Goal: Book appointment/travel/reservation

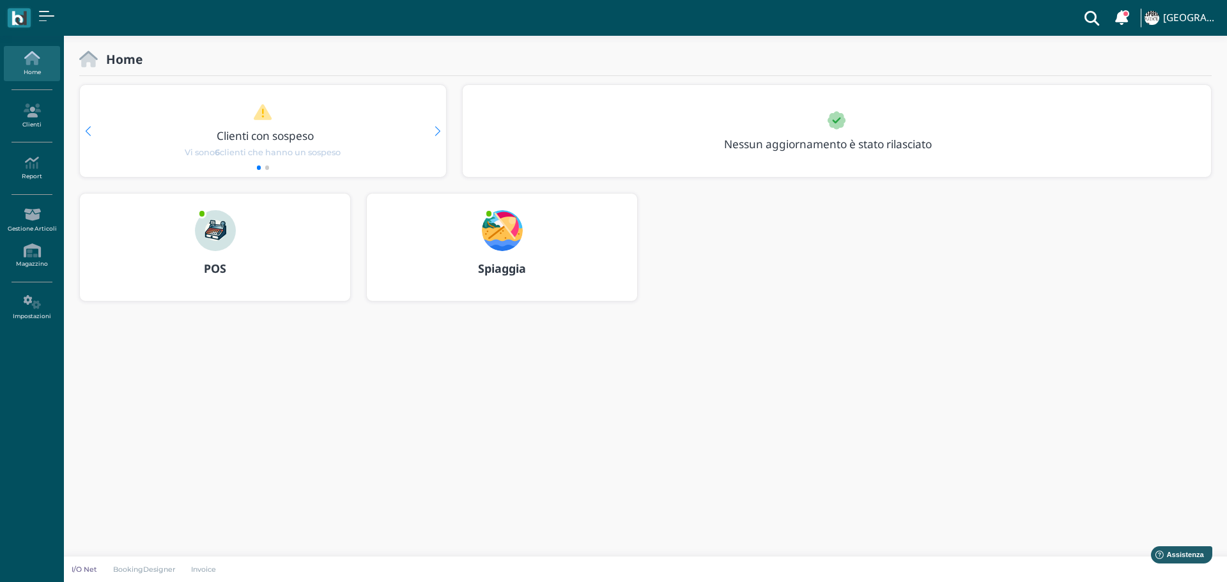
drag, startPoint x: 498, startPoint y: 234, endPoint x: 509, endPoint y: 234, distance: 11.5
click at [498, 234] on img at bounding box center [502, 230] width 41 height 41
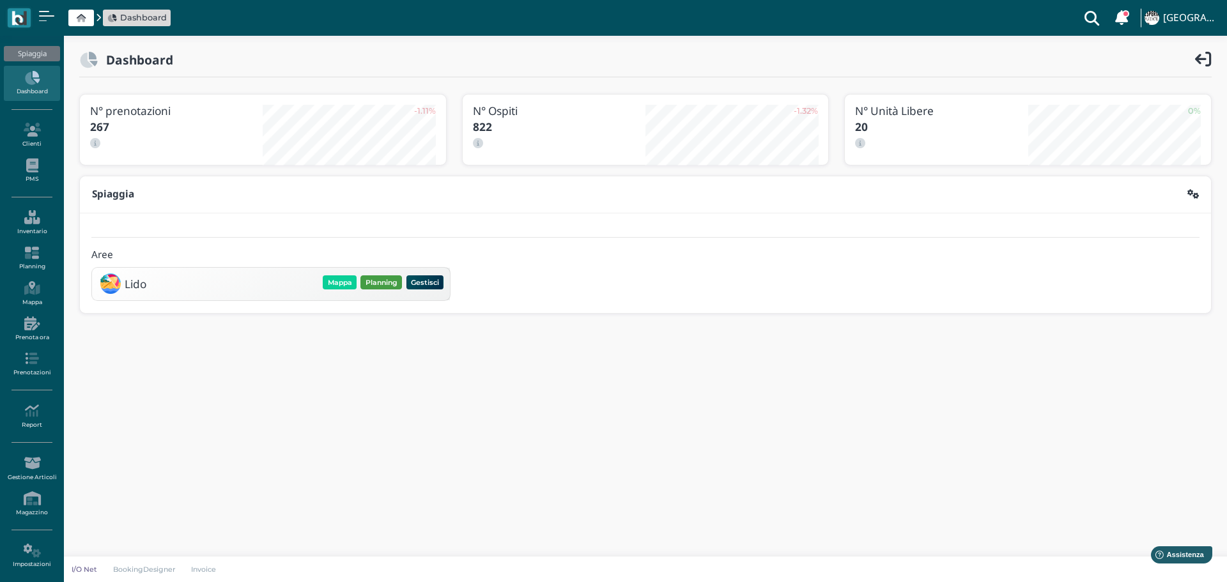
click at [386, 284] on button "Planning" at bounding box center [381, 282] width 42 height 14
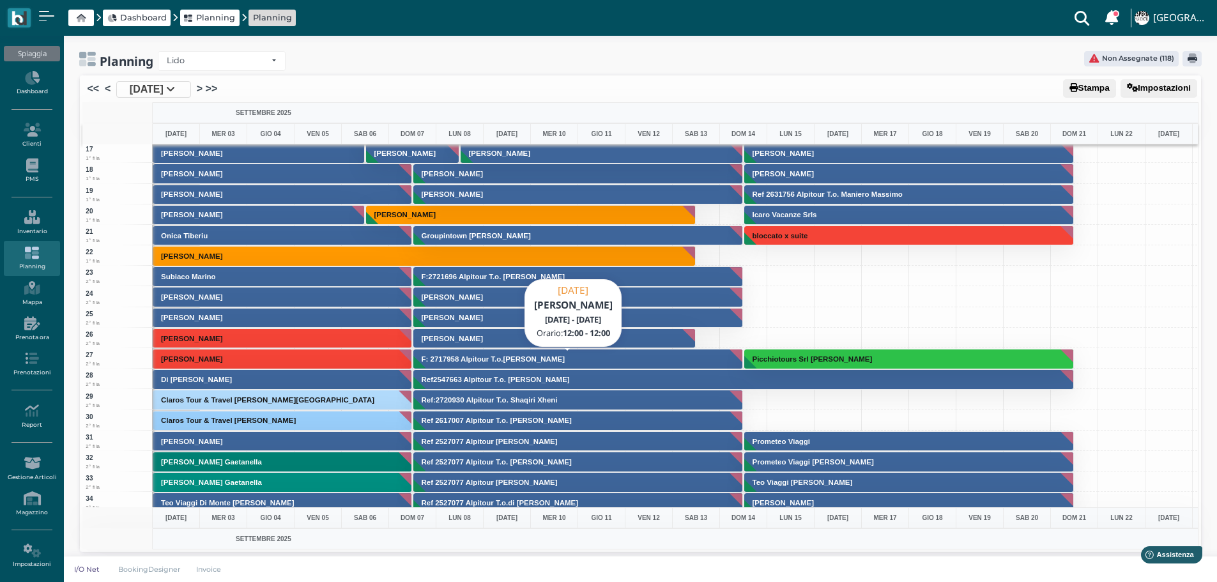
scroll to position [511, 0]
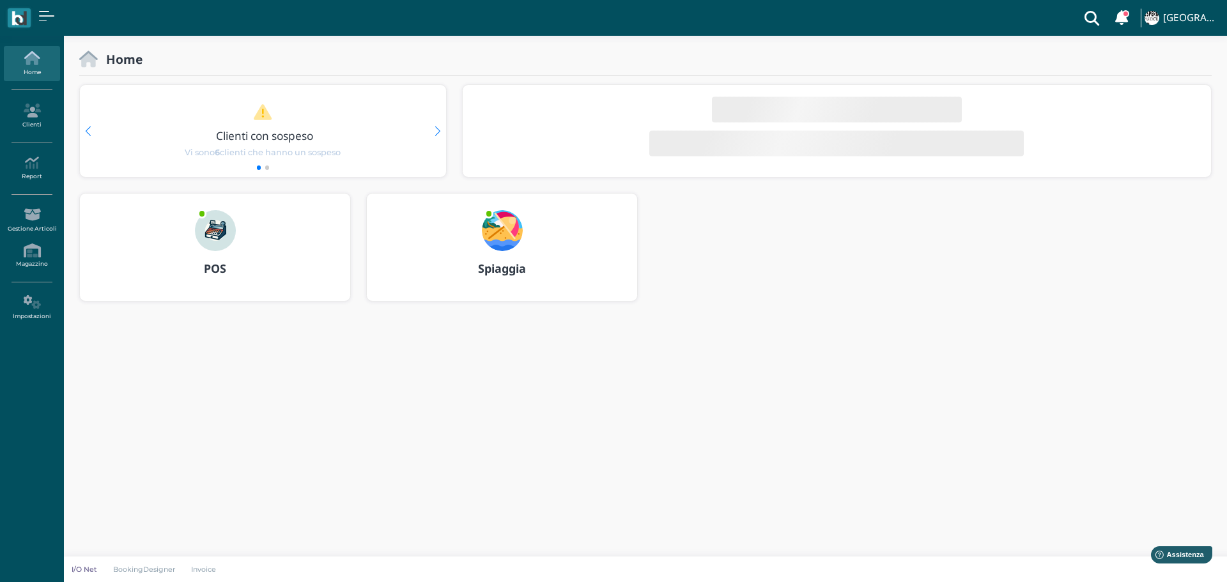
click at [520, 227] on img at bounding box center [502, 230] width 41 height 41
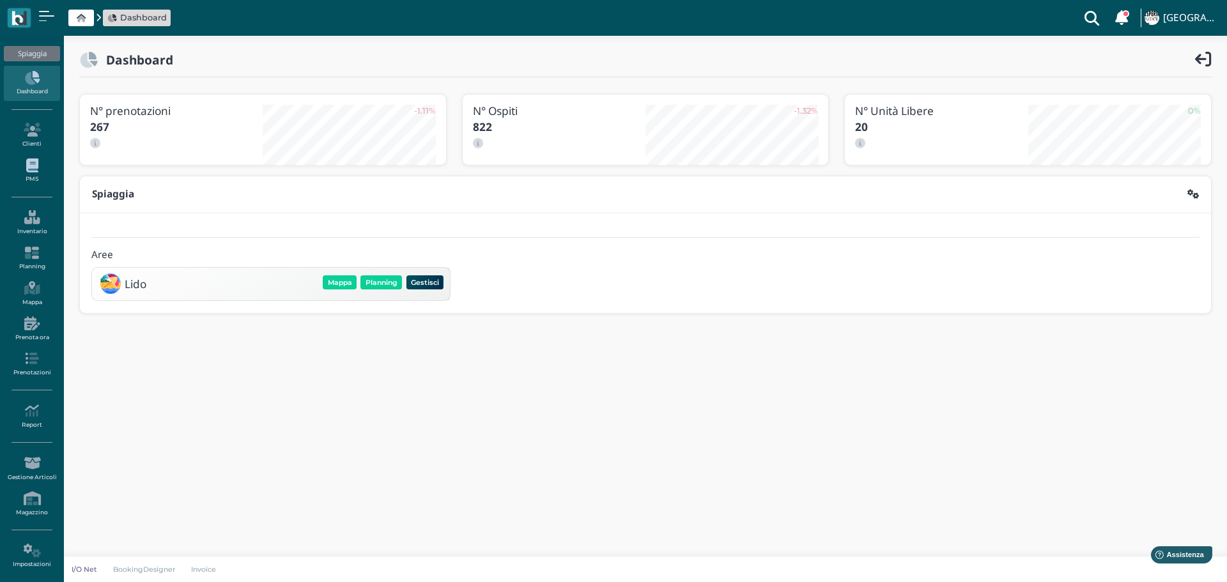
drag, startPoint x: 38, startPoint y: 173, endPoint x: 134, endPoint y: 181, distance: 96.2
click at [38, 172] on link "PMS" at bounding box center [32, 170] width 56 height 35
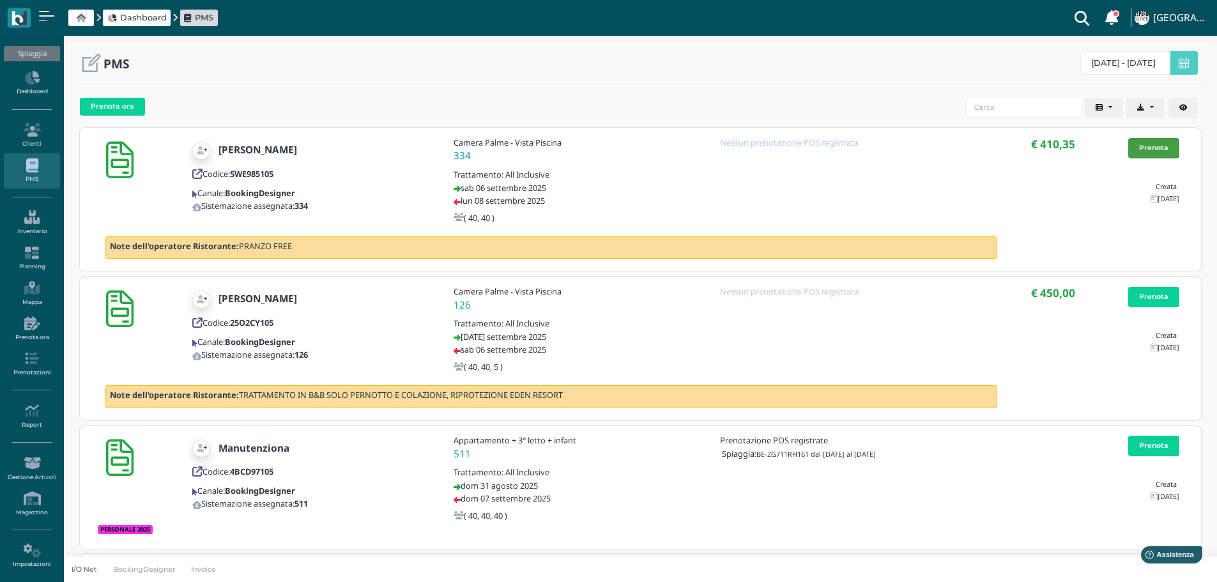
click at [1155, 148] on link "Prenota" at bounding box center [1153, 148] width 51 height 20
click at [1173, 148] on link "Prenota" at bounding box center [1153, 148] width 51 height 20
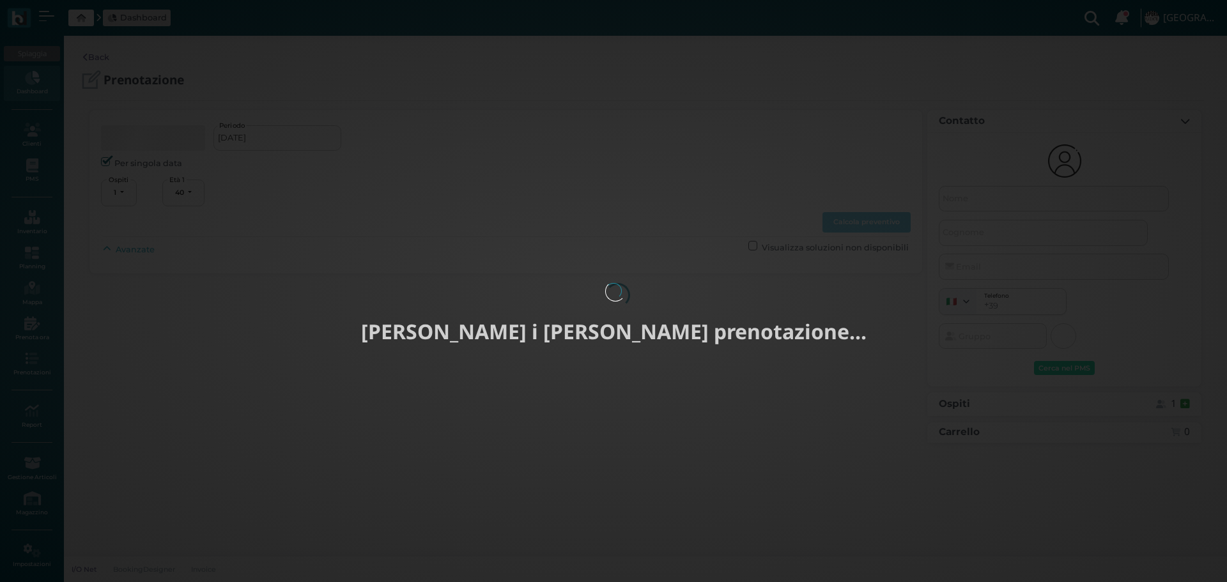
select select "40"
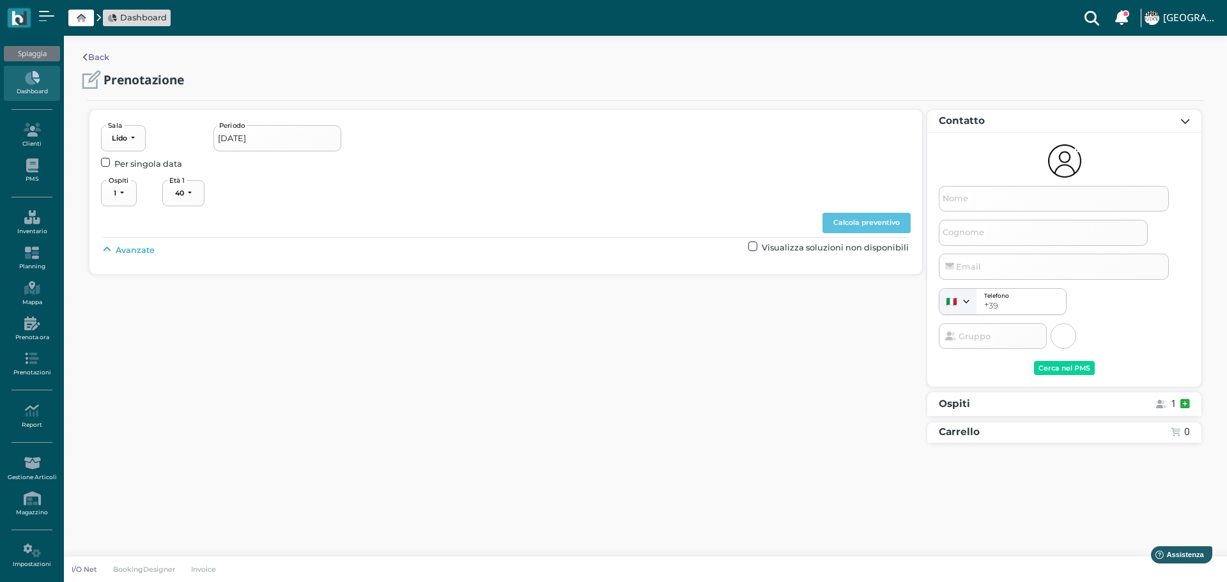
type input "[DATE] - [DATE]"
select select "2"
type input "Gabriella"
type input "Panzera"
select select "40"
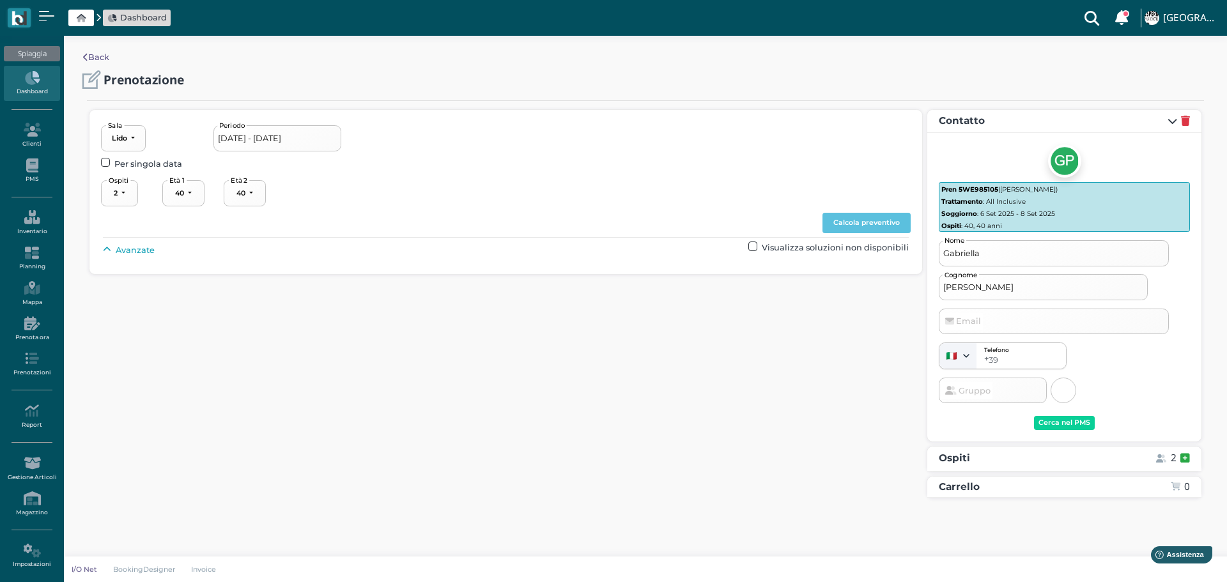
click at [120, 248] on span "Avanzate" at bounding box center [135, 250] width 39 height 12
click at [325, 139] on input "06/09/2025 - 08/09/2025" at bounding box center [277, 138] width 128 height 26
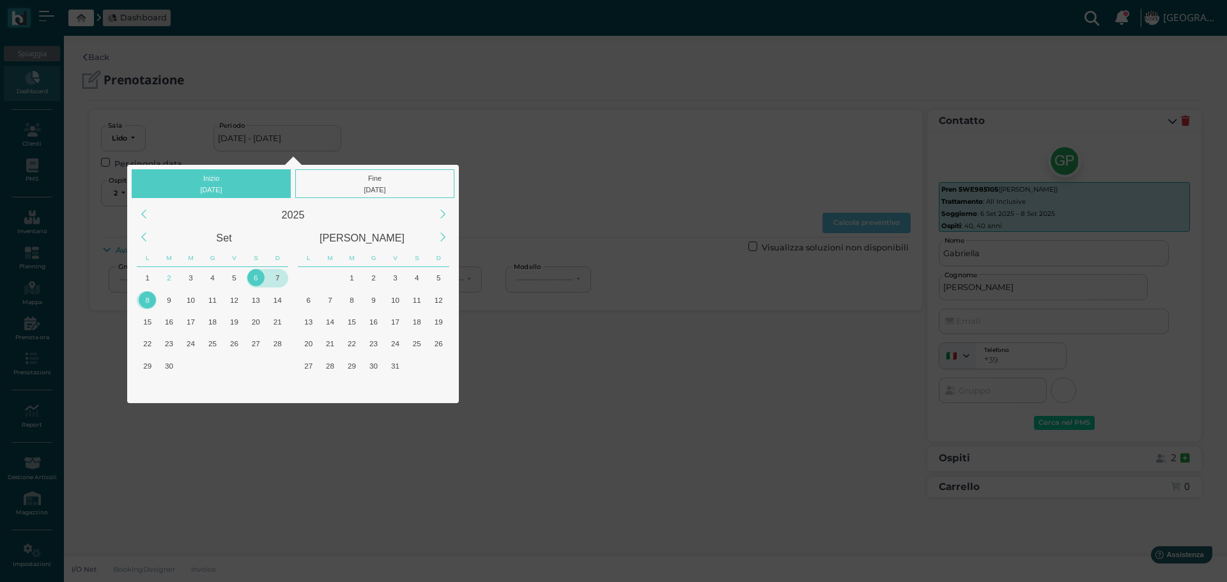
drag, startPoint x: 252, startPoint y: 271, endPoint x: 279, endPoint y: 276, distance: 27.3
click at [254, 272] on div "6" at bounding box center [255, 277] width 17 height 17
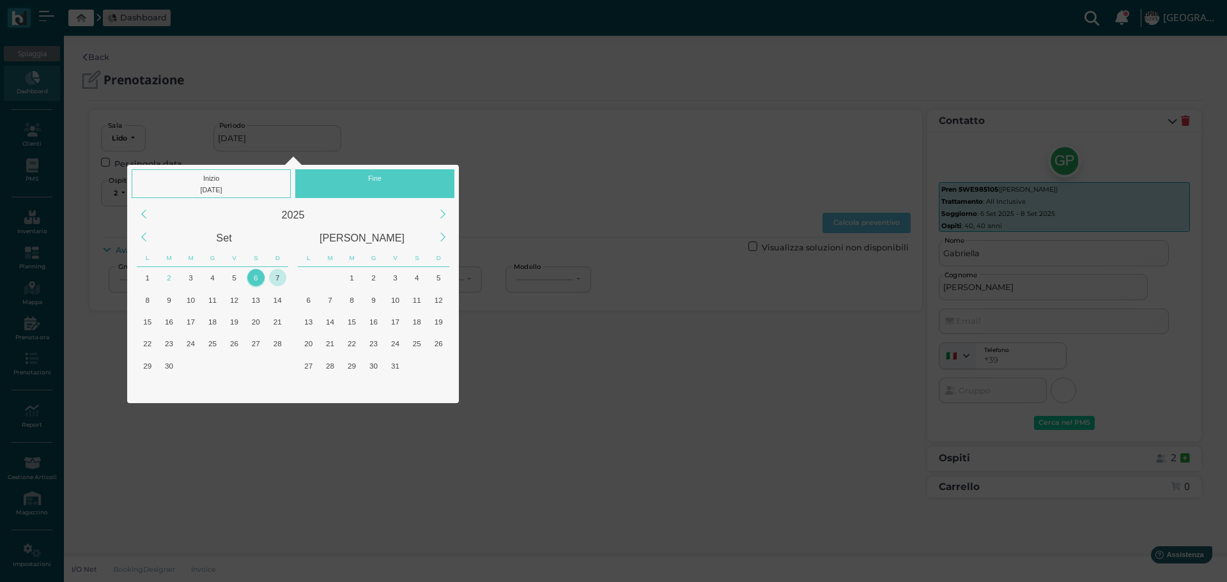
click at [278, 275] on div "7" at bounding box center [277, 277] width 17 height 17
type input "06/09/2025 - 07/09/2025"
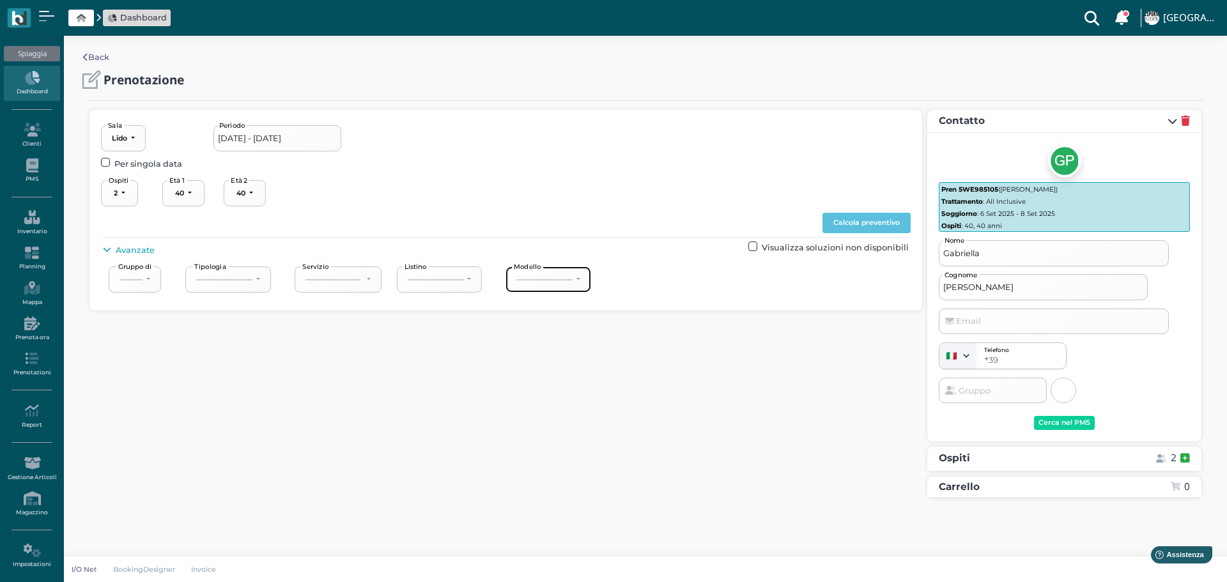
click at [570, 281] on div "----------------------" at bounding box center [544, 279] width 56 height 9
click at [565, 341] on link "2° fila" at bounding box center [559, 341] width 95 height 17
click at [895, 222] on button "Calcola preventivo" at bounding box center [866, 223] width 88 height 20
click at [553, 277] on button "2° fila" at bounding box center [529, 279] width 49 height 26
drag, startPoint x: 544, startPoint y: 325, endPoint x: 551, endPoint y: 321, distance: 7.4
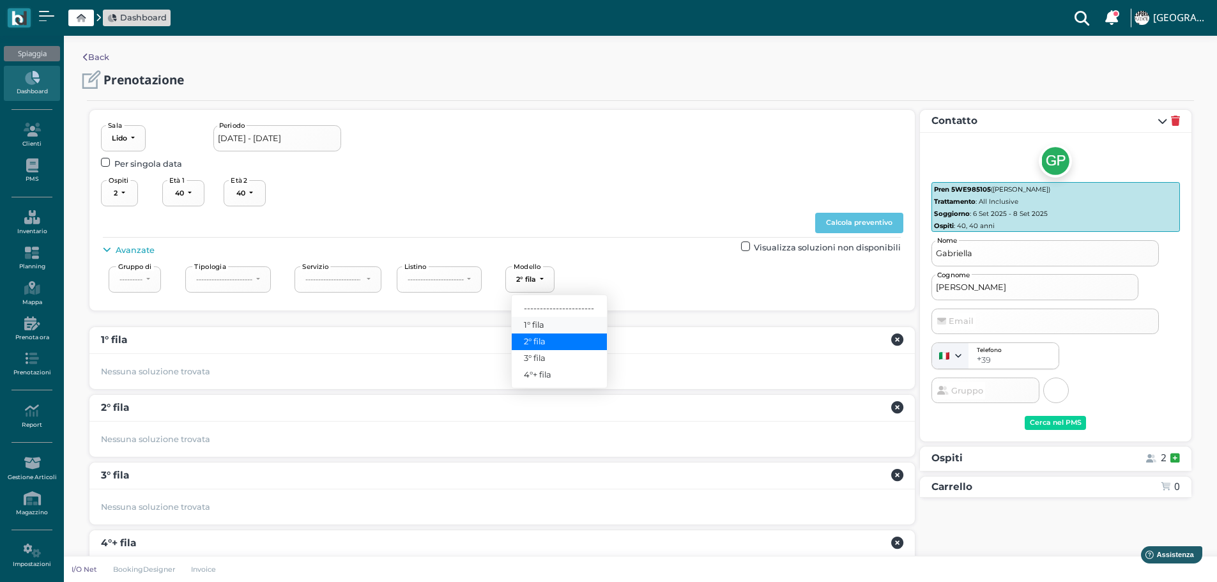
click at [545, 325] on link "1° fila" at bounding box center [559, 325] width 95 height 17
click at [850, 221] on button "Calcola preventivo" at bounding box center [859, 223] width 88 height 20
click at [549, 278] on button "1° fila" at bounding box center [529, 279] width 48 height 26
click at [544, 372] on span "4°+ fila" at bounding box center [537, 375] width 27 height 12
select select "240"
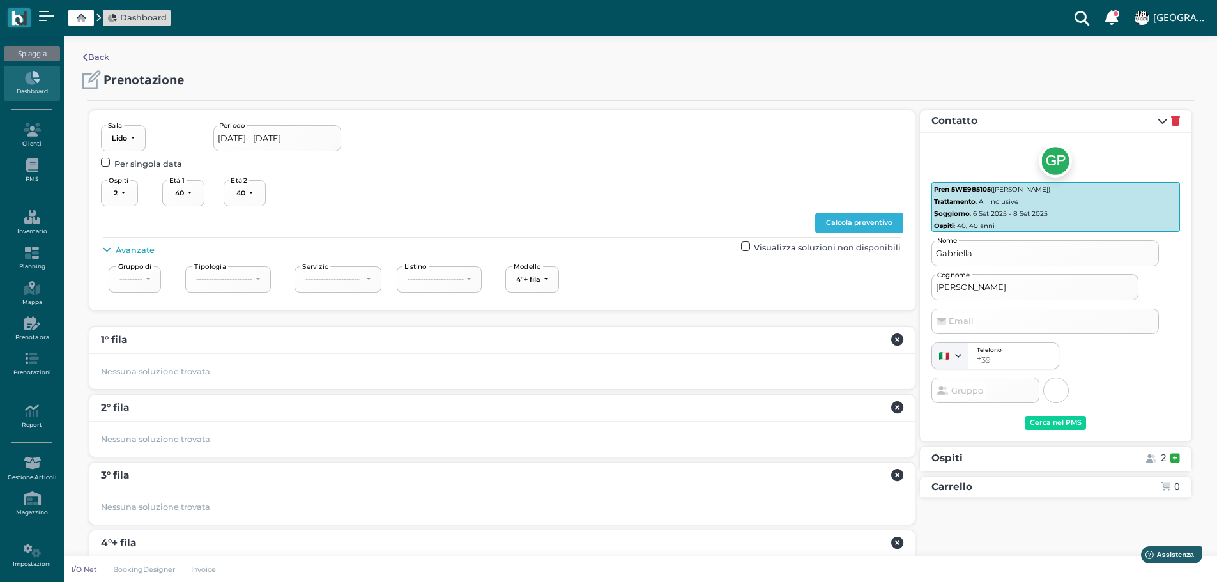
drag, startPoint x: 862, startPoint y: 215, endPoint x: 917, endPoint y: 215, distance: 54.3
click at [864, 215] on button "Calcola preventivo" at bounding box center [859, 223] width 88 height 20
click at [878, 223] on button "Calcola preventivo" at bounding box center [859, 223] width 88 height 20
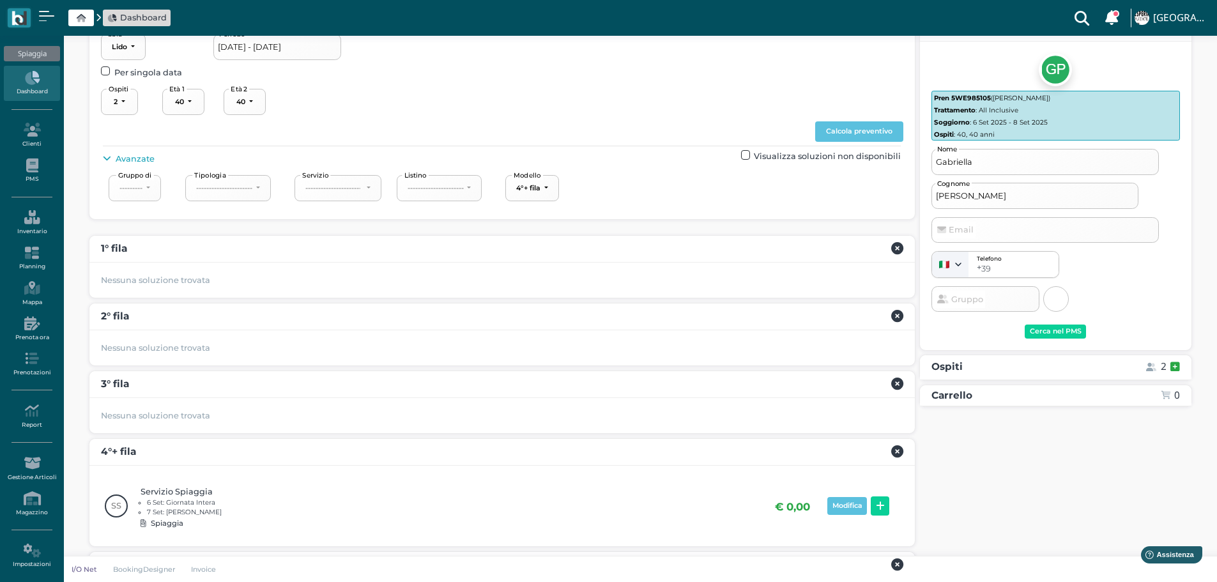
scroll to position [162, 0]
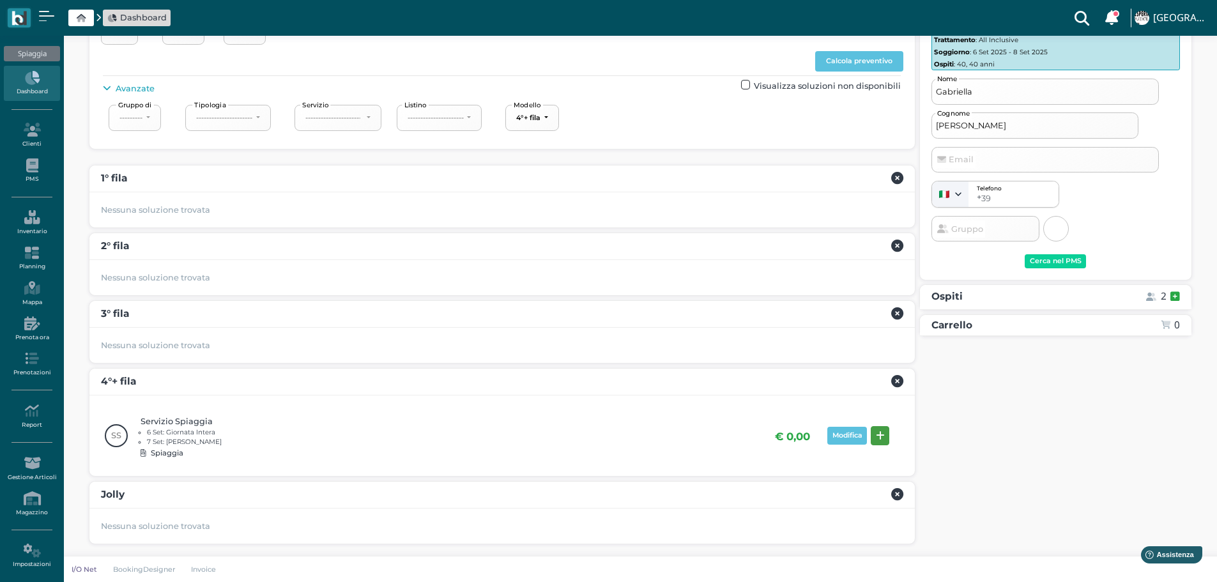
click at [880, 437] on icon at bounding box center [880, 436] width 9 height 10
click at [1170, 456] on button "Prenota" at bounding box center [1154, 454] width 51 height 20
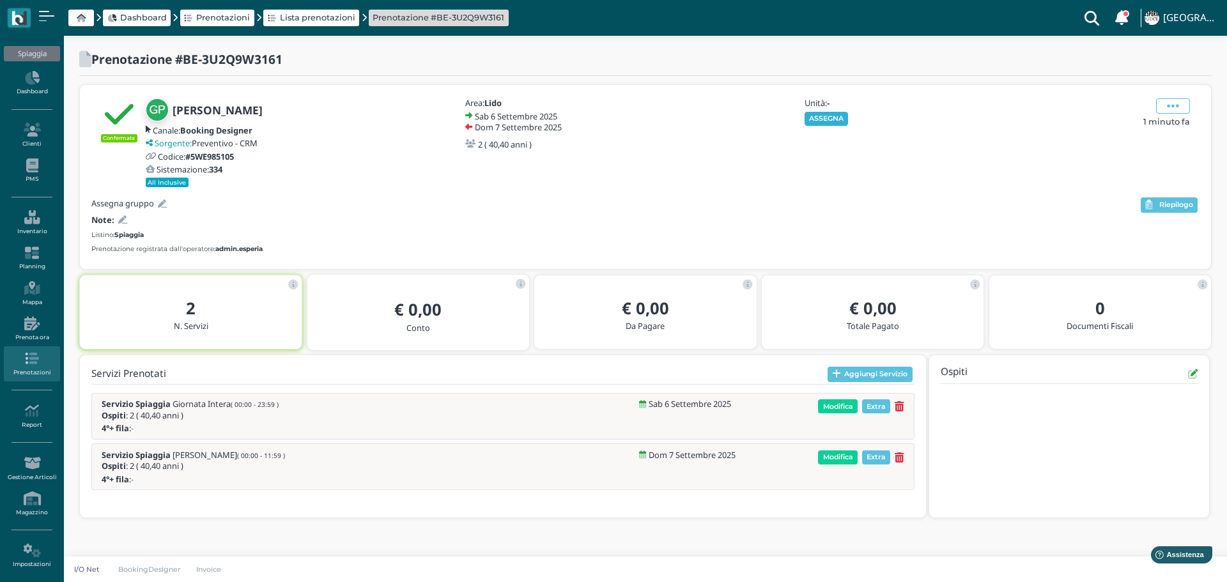
click at [838, 119] on button "ASSEGNA" at bounding box center [826, 119] width 44 height 14
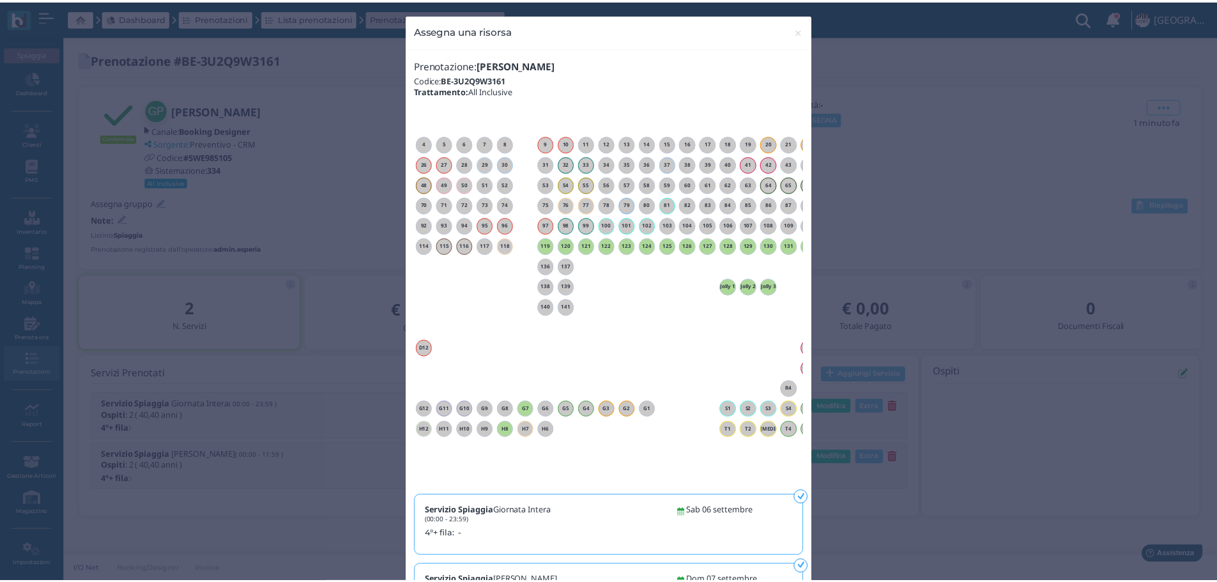
scroll to position [0, 116]
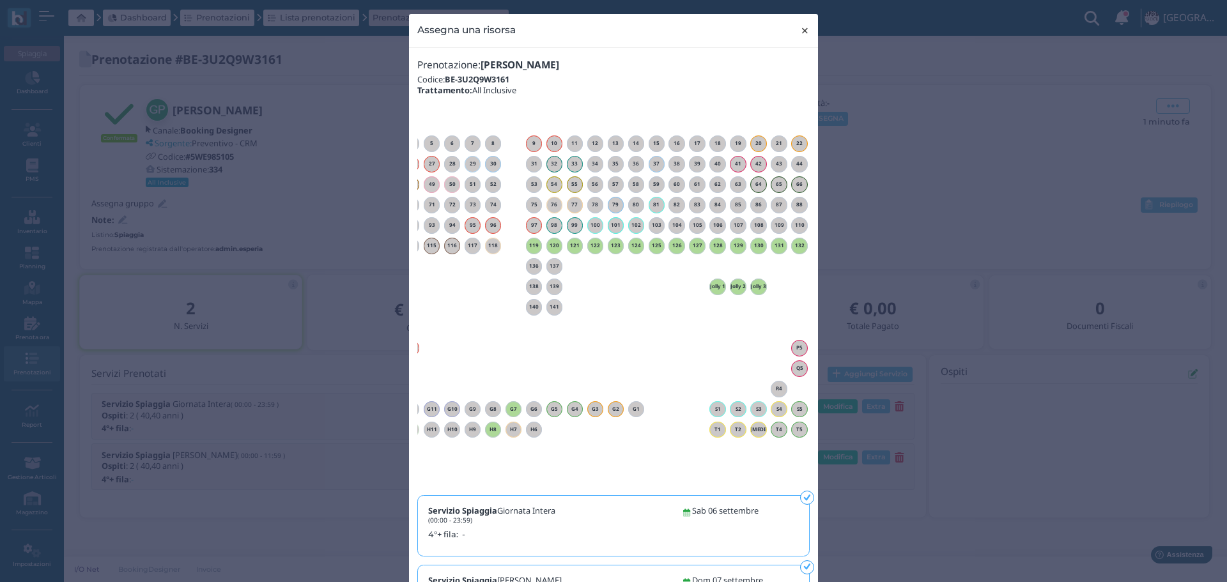
click at [802, 30] on span "×" at bounding box center [805, 30] width 10 height 17
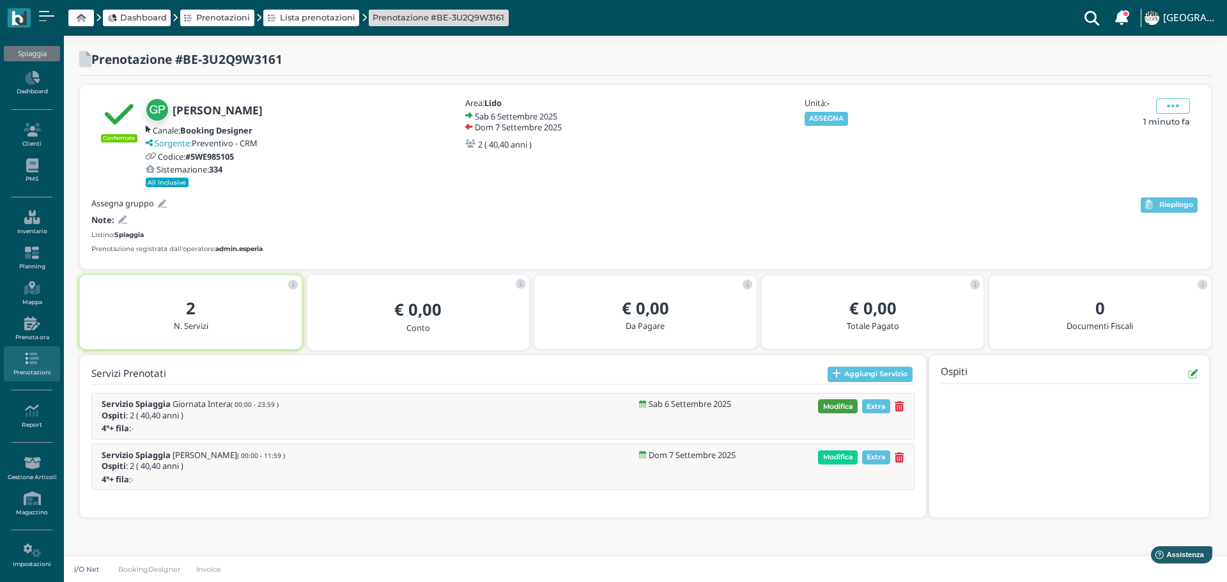
click at [843, 401] on span "Modifica" at bounding box center [838, 406] width 40 height 14
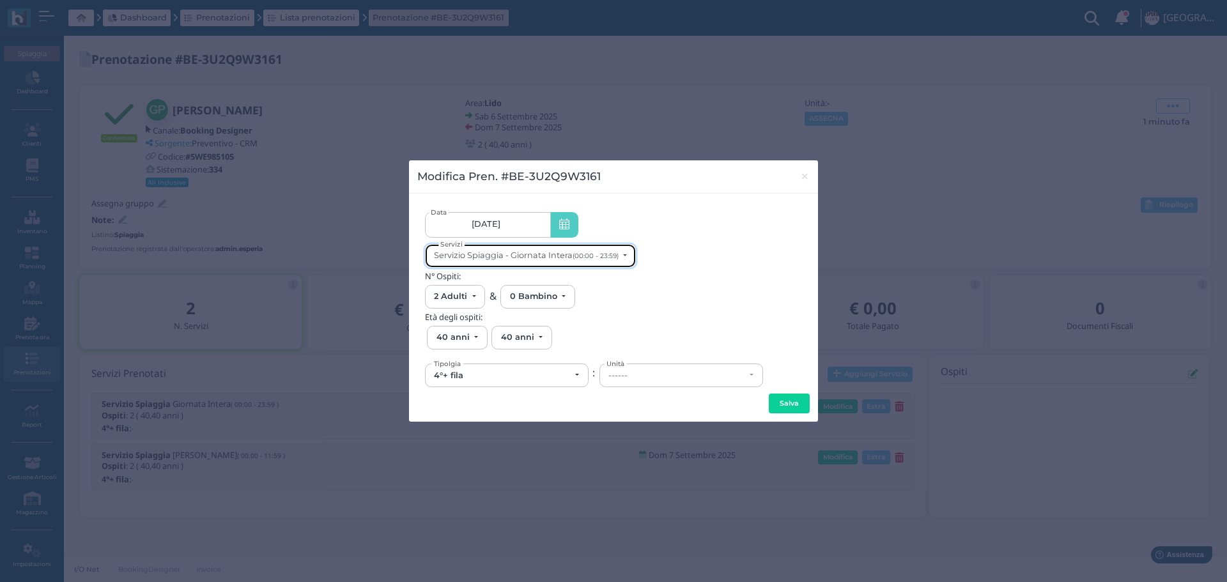
click at [565, 256] on div "Servizio Spiaggia - Giornata Intera (00:00 - 23:59)" at bounding box center [526, 255] width 185 height 10
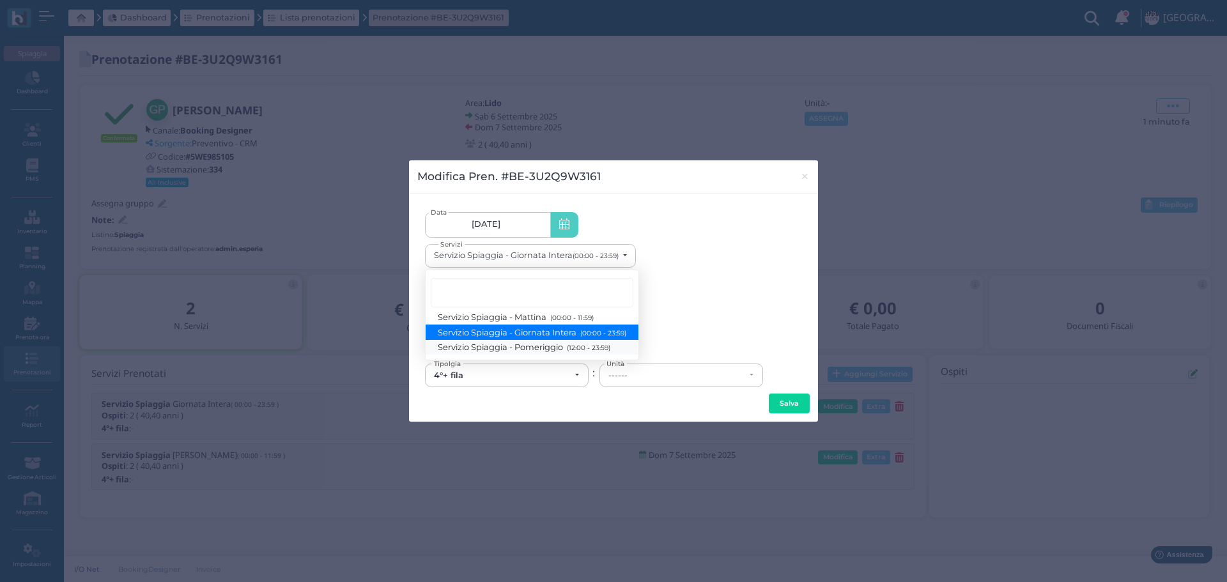
click at [579, 346] on small "(12:00 - 23:59)" at bounding box center [586, 348] width 47 height 8
select select "1369"
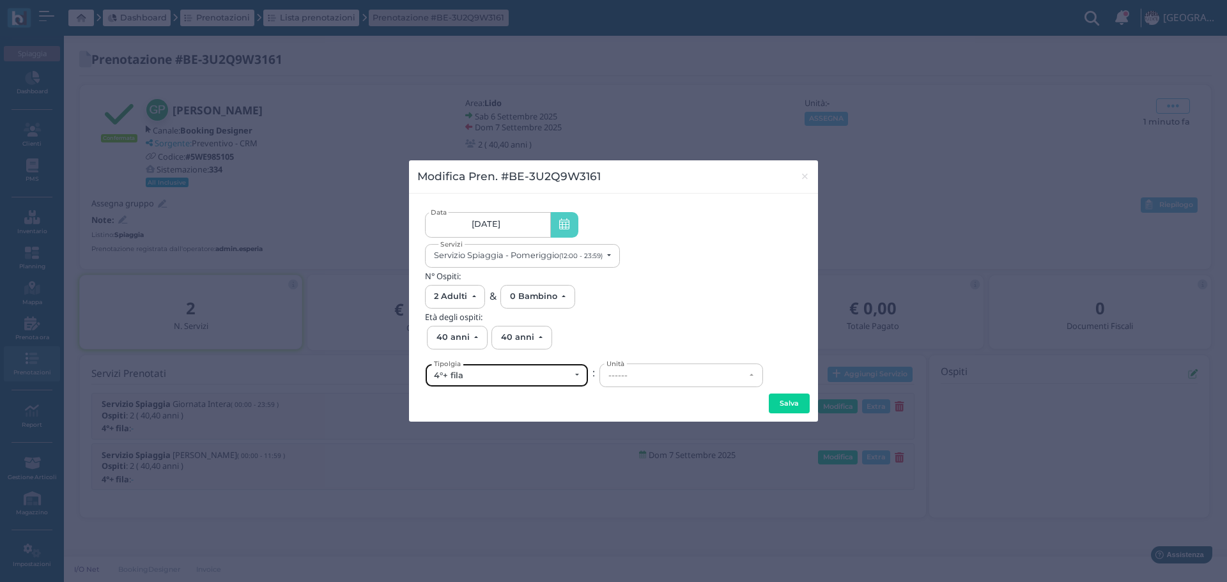
click at [569, 375] on div "4°+ fila" at bounding box center [502, 376] width 136 height 10
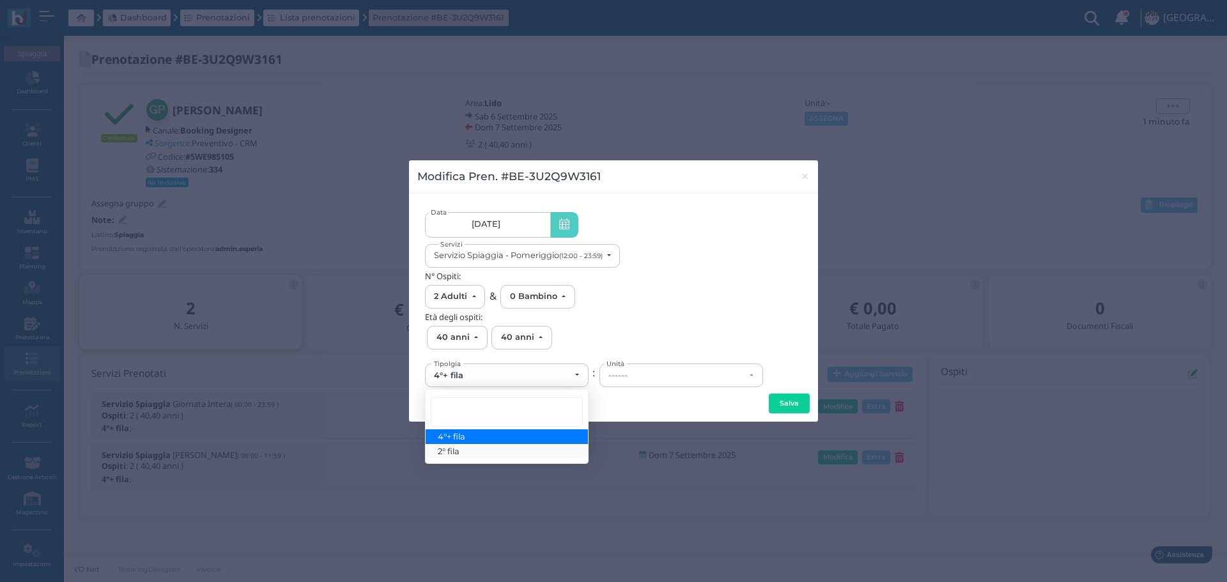
drag, startPoint x: 479, startPoint y: 452, endPoint x: 489, endPoint y: 447, distance: 10.9
click at [480, 450] on link "2° fila" at bounding box center [506, 451] width 162 height 15
select select "432"
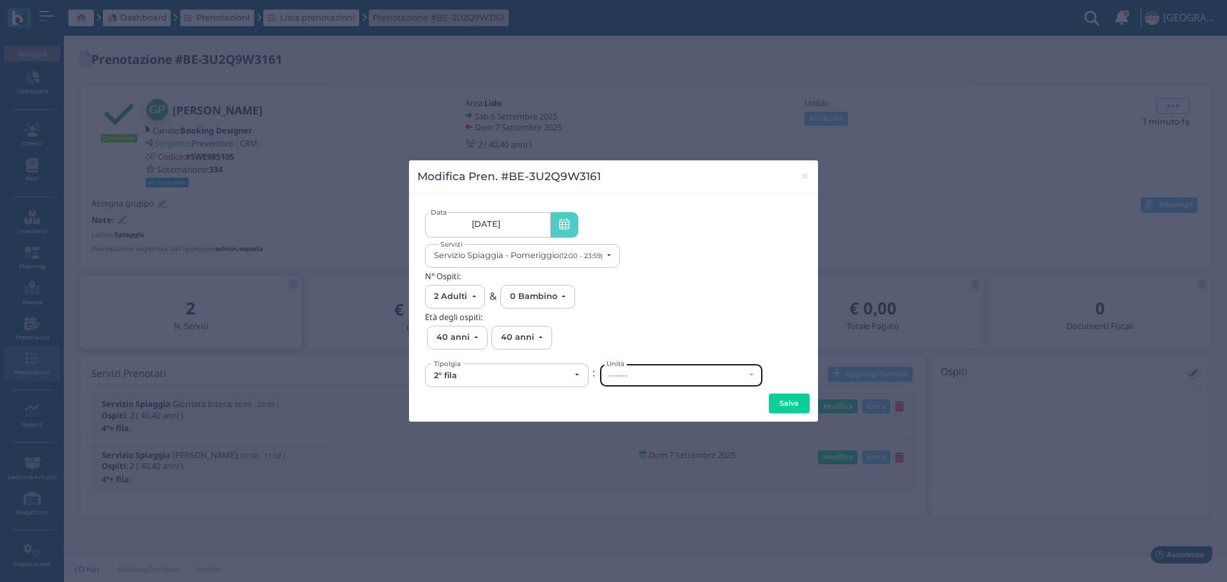
click at [672, 377] on div "------" at bounding box center [676, 376] width 136 height 10
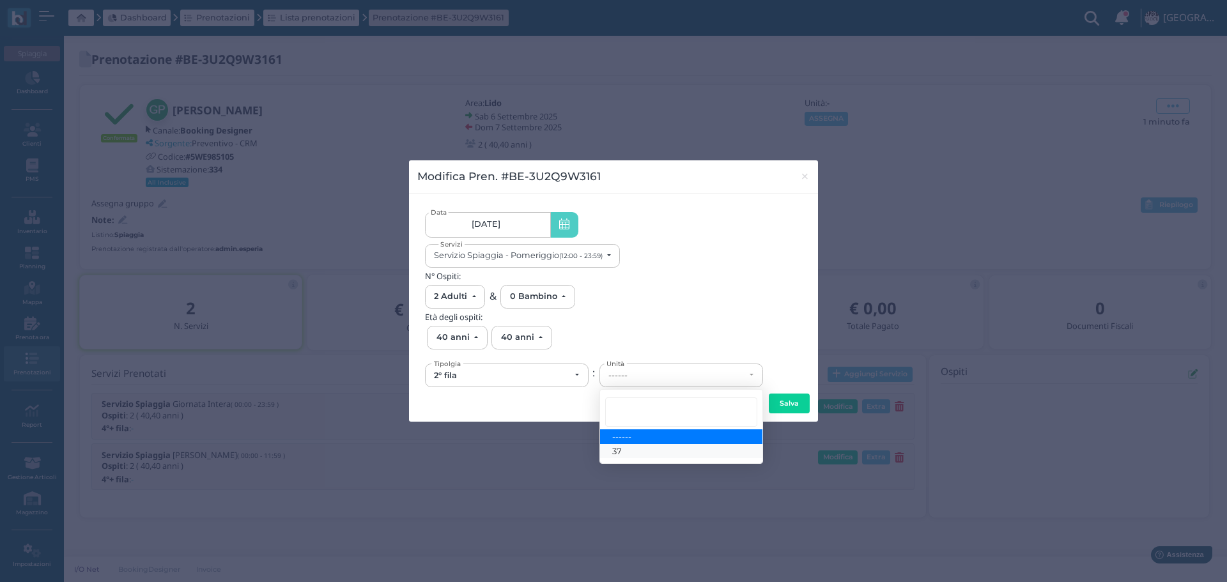
click at [632, 450] on link "37" at bounding box center [681, 451] width 162 height 15
select select "6161"
click at [784, 399] on button "Salva" at bounding box center [788, 404] width 41 height 20
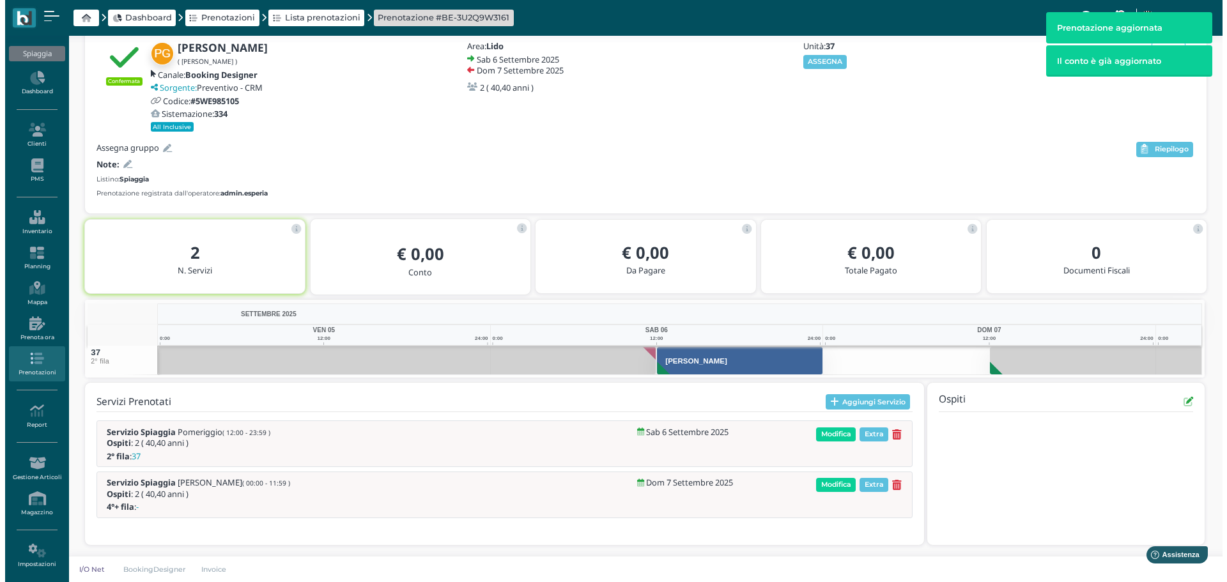
scroll to position [59, 0]
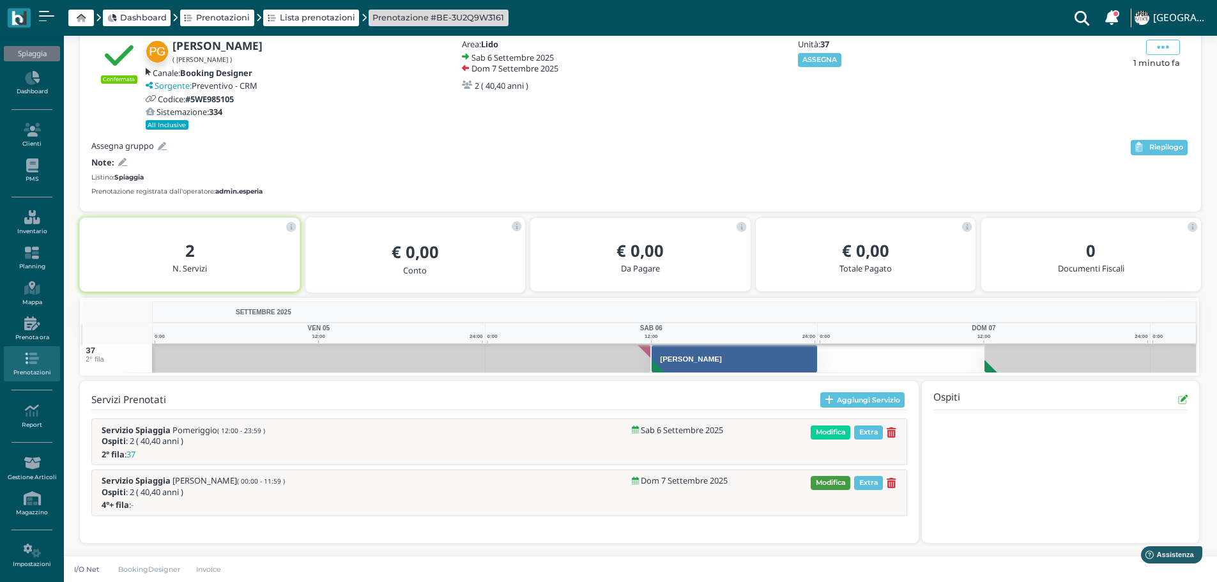
click at [836, 480] on span "Modifica" at bounding box center [831, 483] width 40 height 14
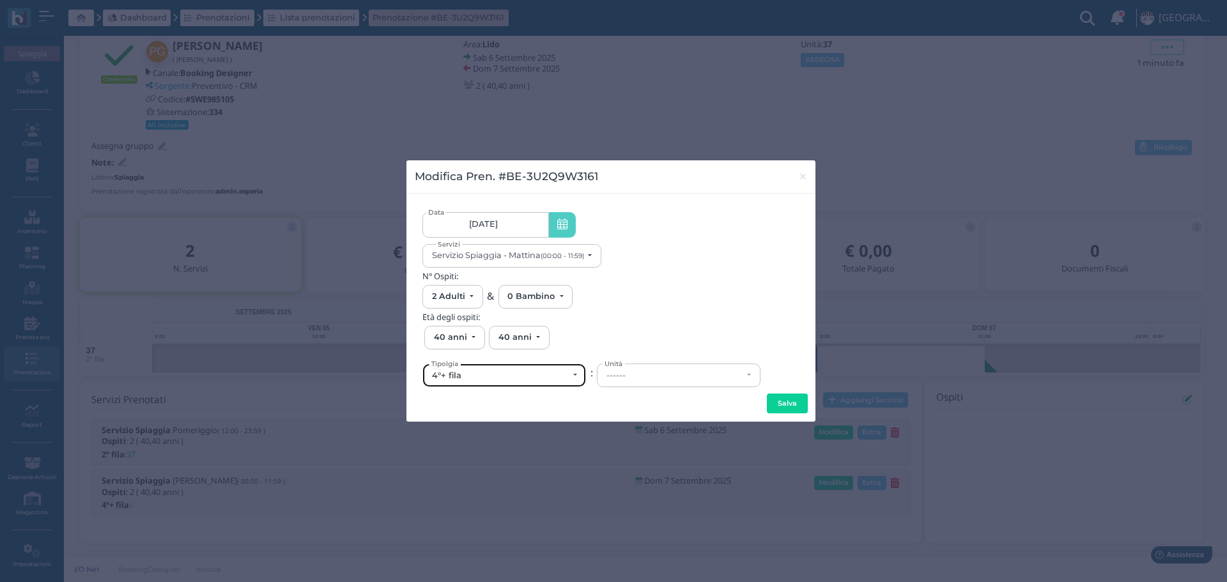
click at [544, 380] on div "4°+ fila" at bounding box center [500, 376] width 136 height 10
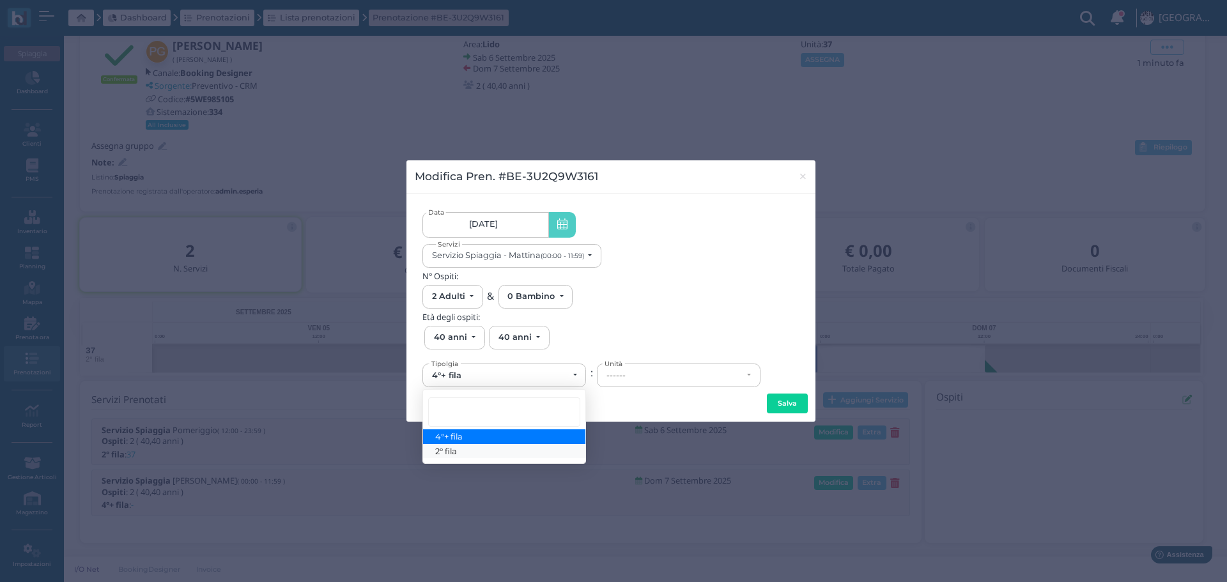
drag, startPoint x: 479, startPoint y: 448, endPoint x: 584, endPoint y: 428, distance: 106.7
click at [480, 448] on link "2° fila" at bounding box center [504, 451] width 162 height 15
select select "432"
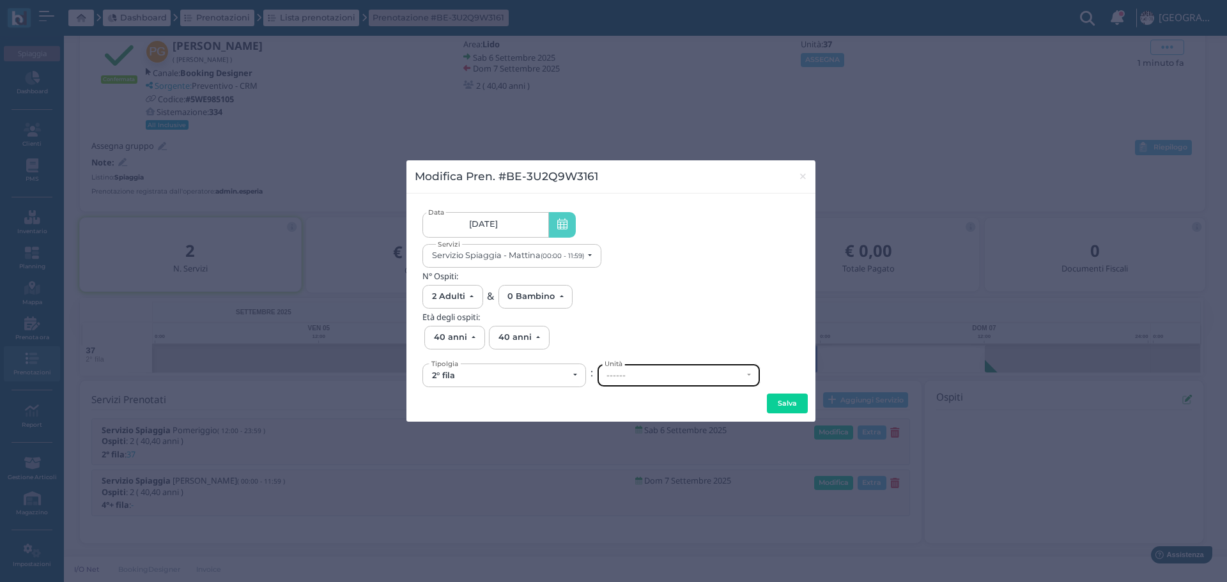
click at [654, 377] on div "------" at bounding box center [674, 376] width 136 height 10
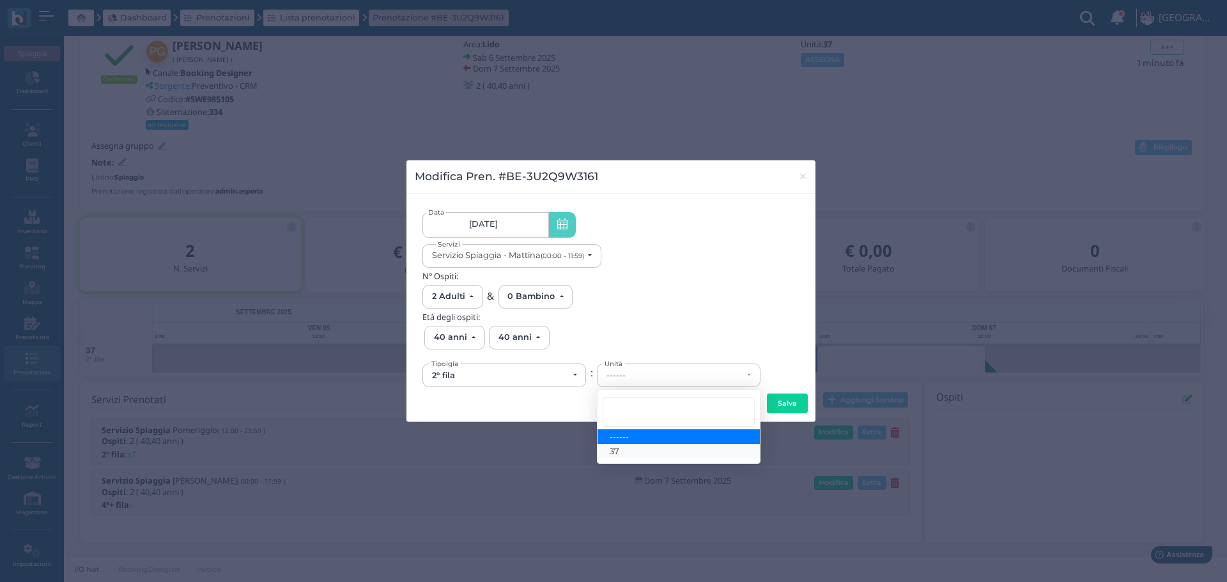
drag, startPoint x: 623, startPoint y: 450, endPoint x: 668, endPoint y: 438, distance: 47.1
click at [624, 450] on link "37" at bounding box center [678, 451] width 162 height 15
select select "6161"
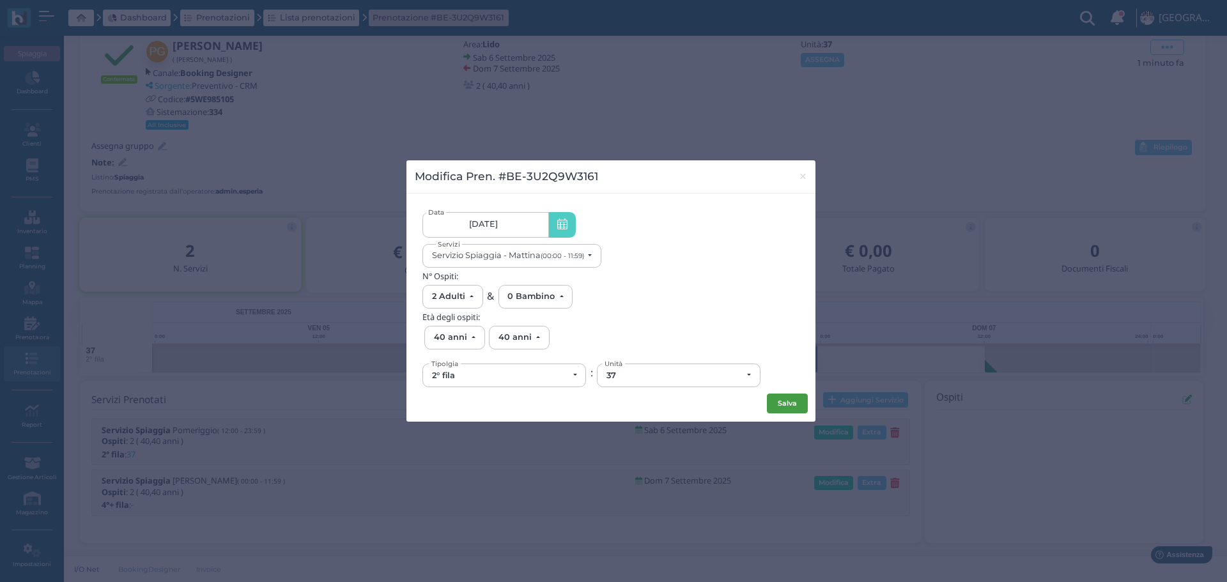
click at [791, 405] on button "Salva" at bounding box center [787, 404] width 41 height 20
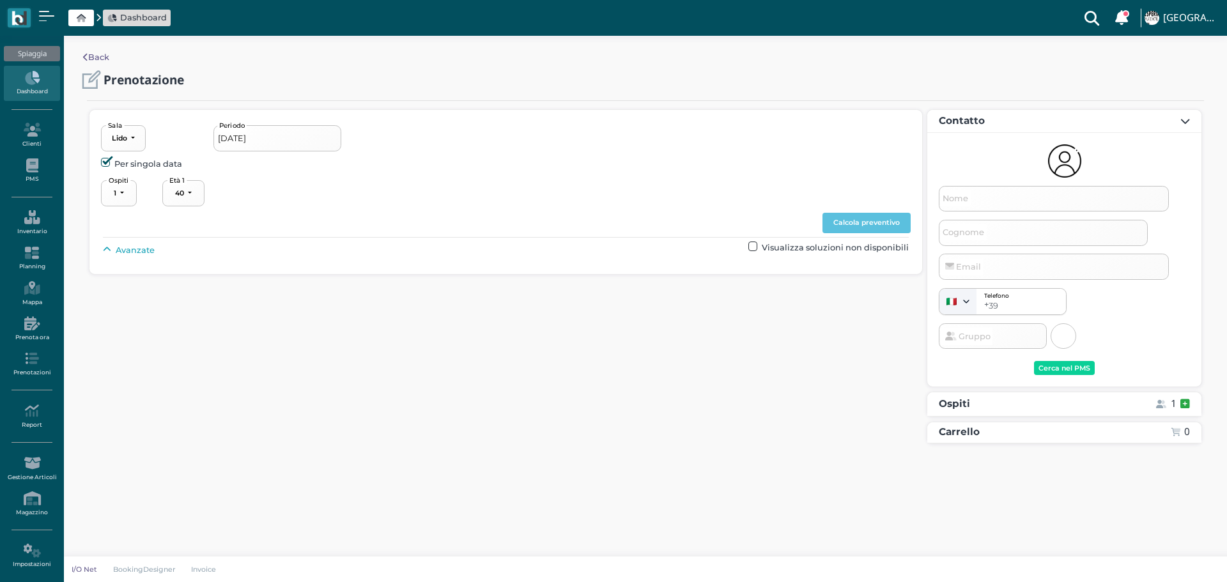
select select "40"
click at [300, 139] on input "02/09/2025" at bounding box center [277, 138] width 128 height 26
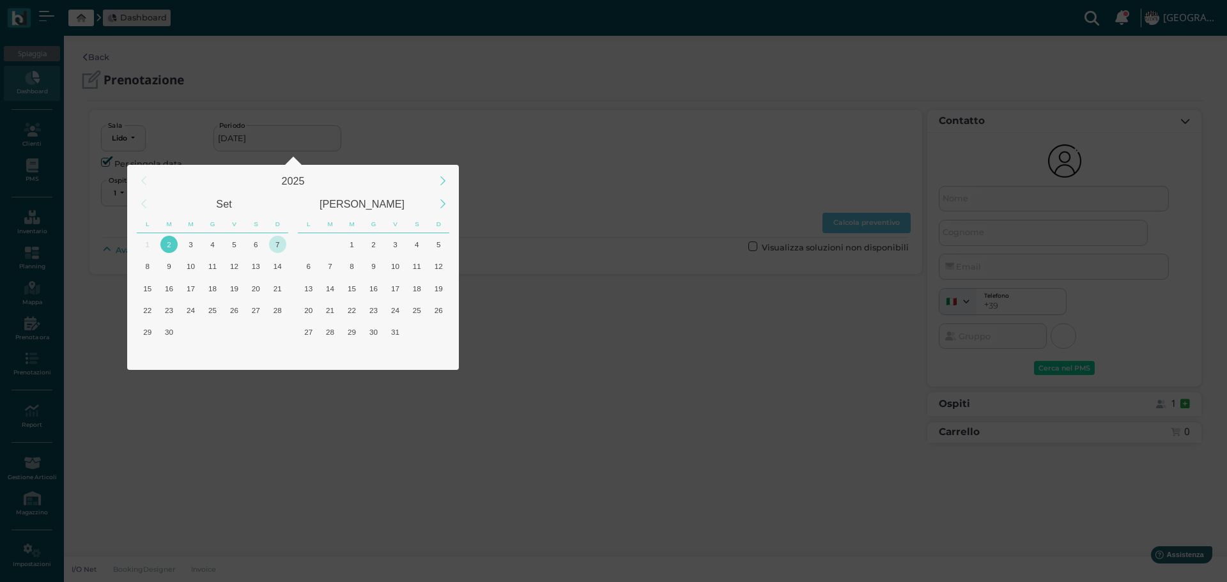
click at [281, 244] on div "7" at bounding box center [277, 244] width 17 height 17
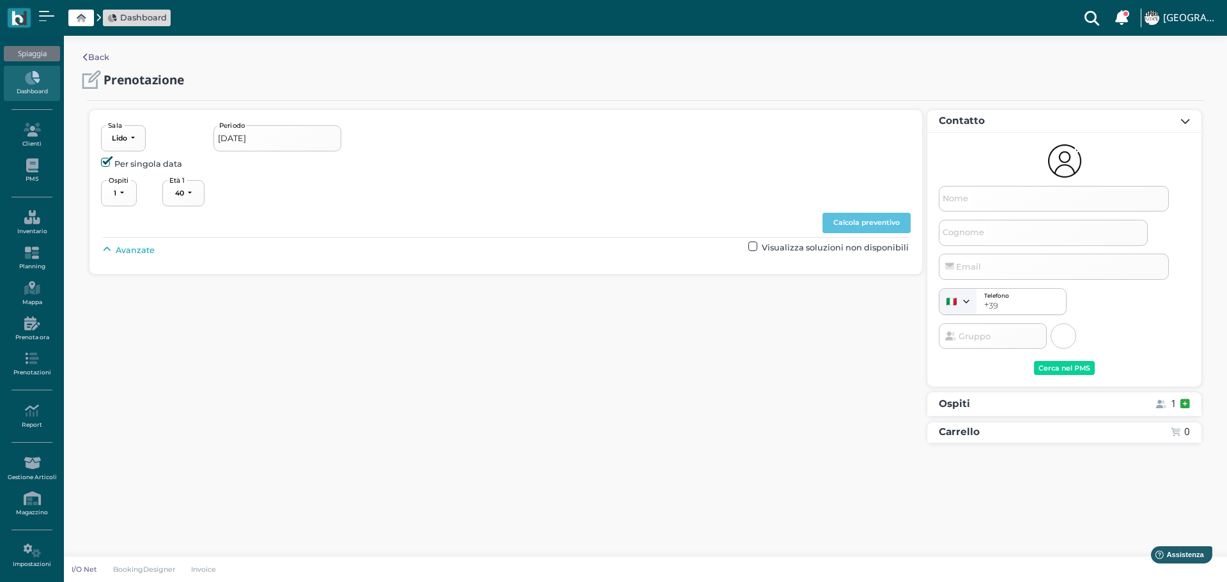
click at [277, 141] on input "07/09/2025" at bounding box center [277, 138] width 128 height 26
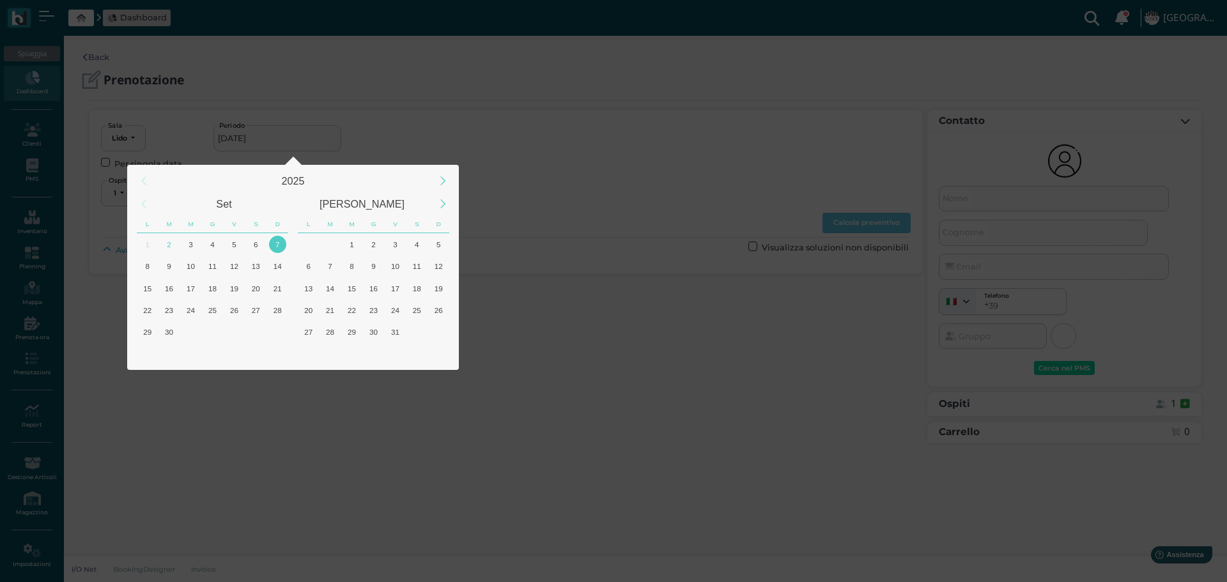
type input "06/09/2025 - 08/09/2025"
select select "2"
type input "Gabriella"
type input "Panzera"
select select "40"
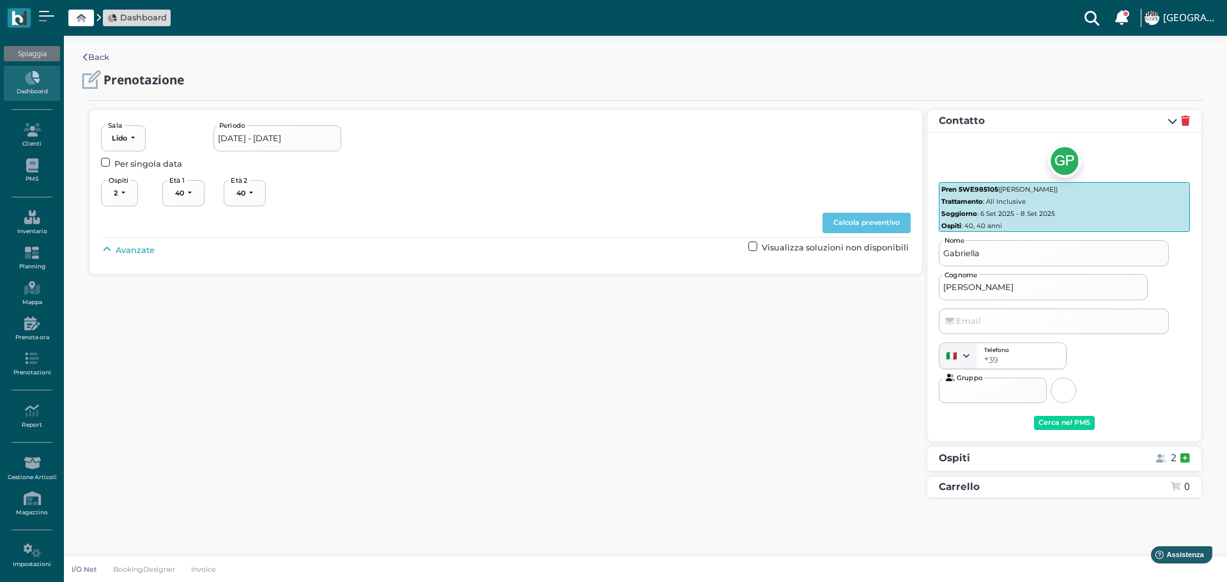
click at [291, 140] on input "06/09/2025 - 08/09/2025" at bounding box center [277, 138] width 128 height 26
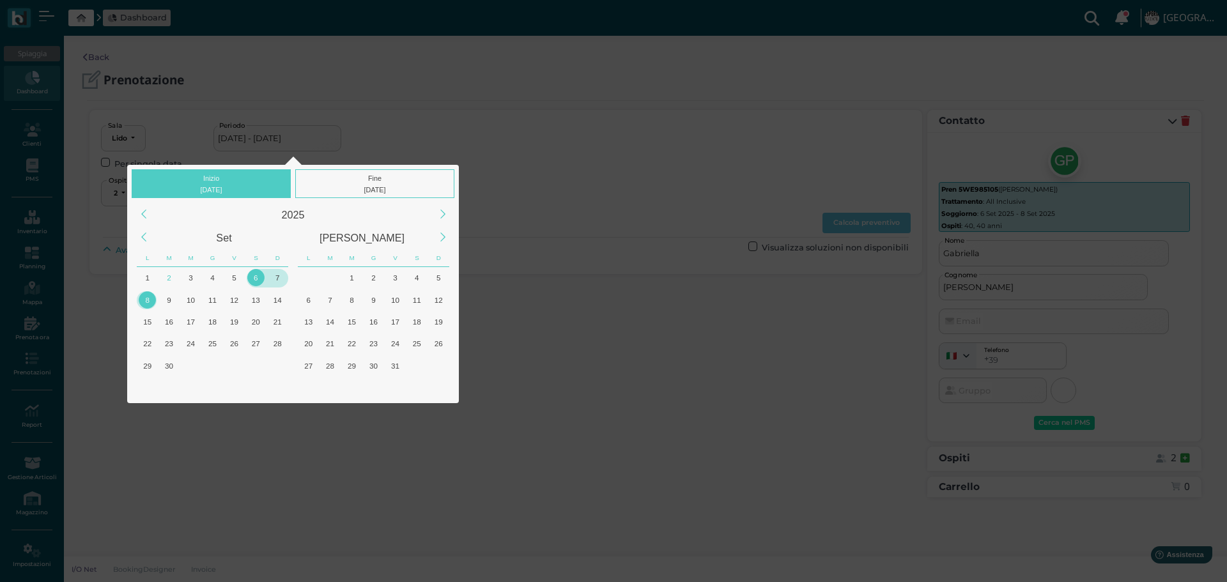
drag, startPoint x: 280, startPoint y: 277, endPoint x: 176, endPoint y: 316, distance: 111.0
click at [280, 277] on div "7" at bounding box center [277, 277] width 17 height 17
type input "07/09/2025 - 08/09/2025"
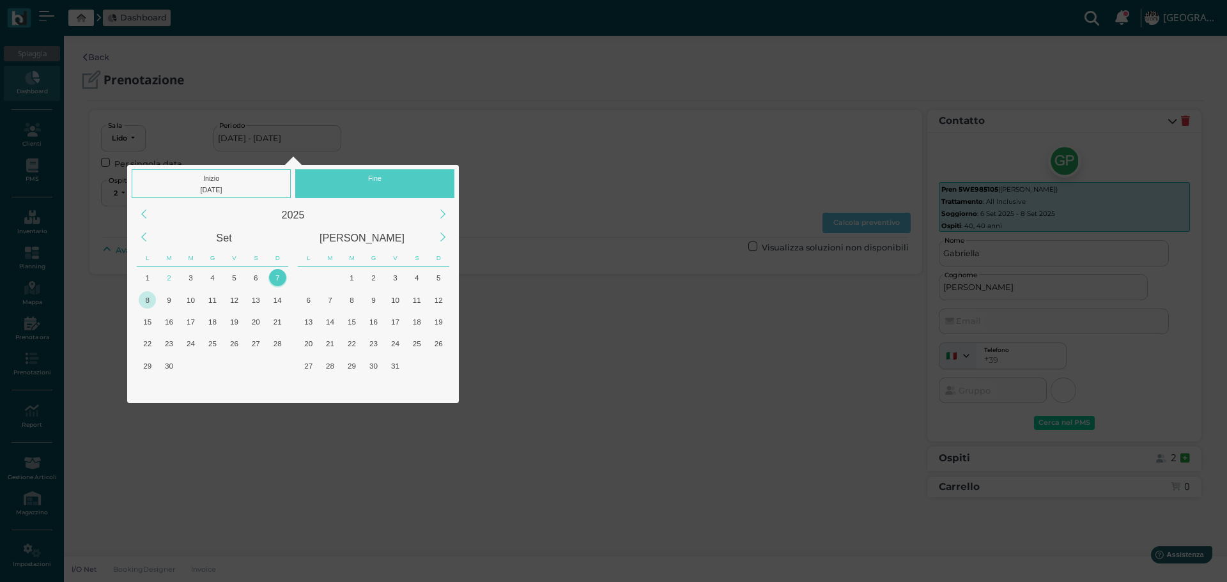
click at [149, 299] on div "8" at bounding box center [147, 299] width 17 height 17
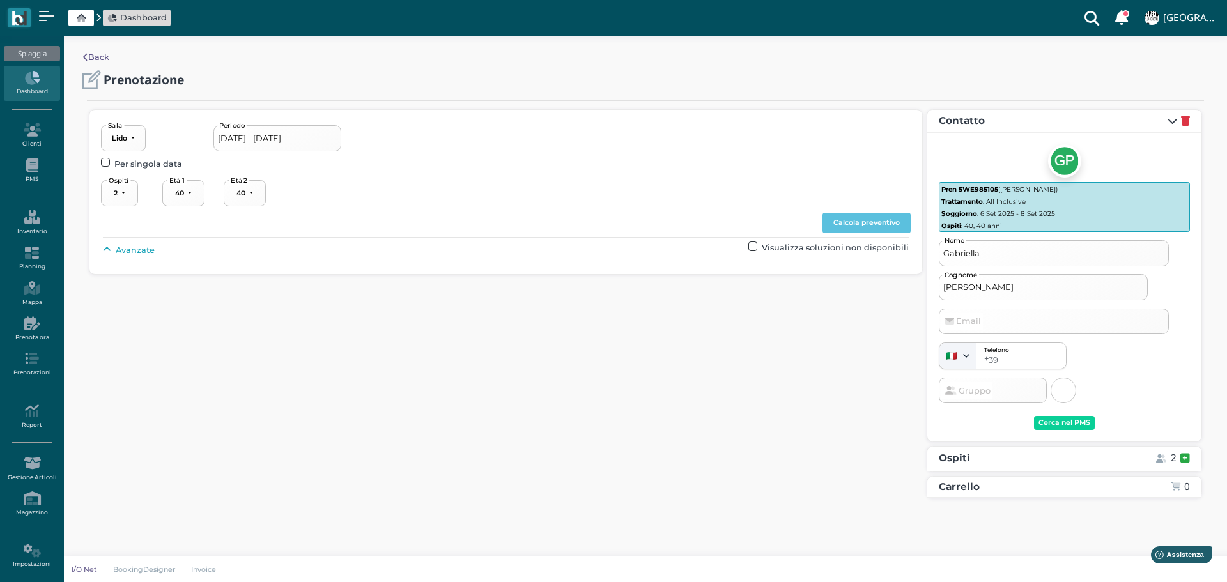
drag, startPoint x: 132, startPoint y: 248, endPoint x: 274, endPoint y: 261, distance: 143.0
click at [131, 249] on span "Avanzate" at bounding box center [135, 250] width 39 height 12
click at [572, 277] on div "----------------------" at bounding box center [544, 279] width 56 height 9
drag, startPoint x: 538, startPoint y: 371, endPoint x: 547, endPoint y: 367, distance: 9.5
click at [540, 371] on span "4°+ fila" at bounding box center [537, 375] width 27 height 12
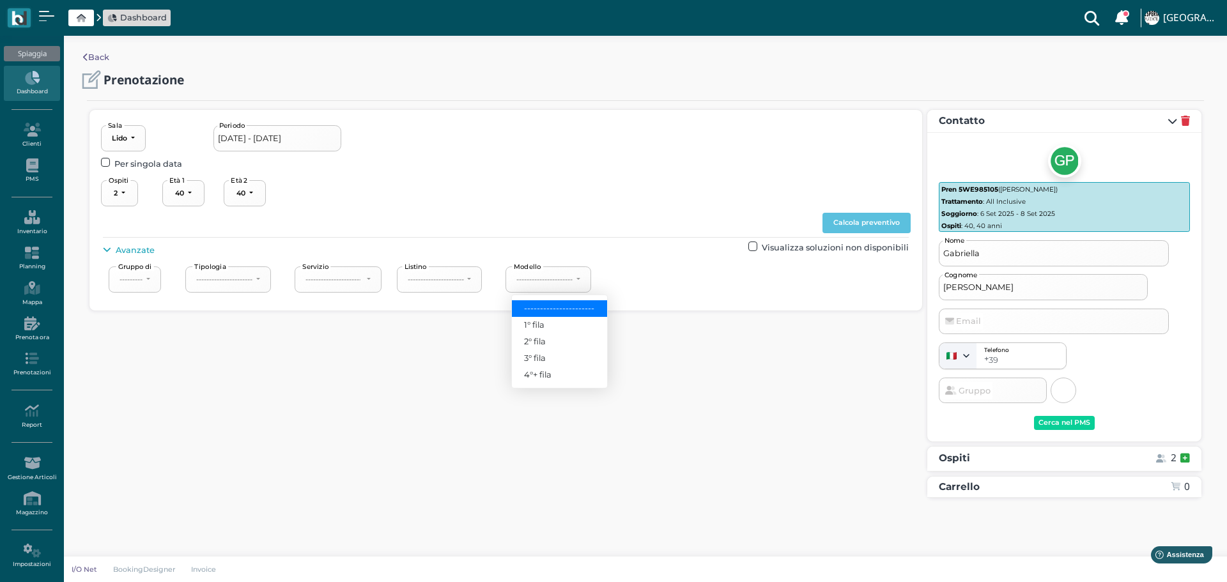
select select "240"
drag, startPoint x: 871, startPoint y: 215, endPoint x: 889, endPoint y: 217, distance: 17.9
click at [872, 215] on button "Calcola preventivo" at bounding box center [866, 223] width 88 height 20
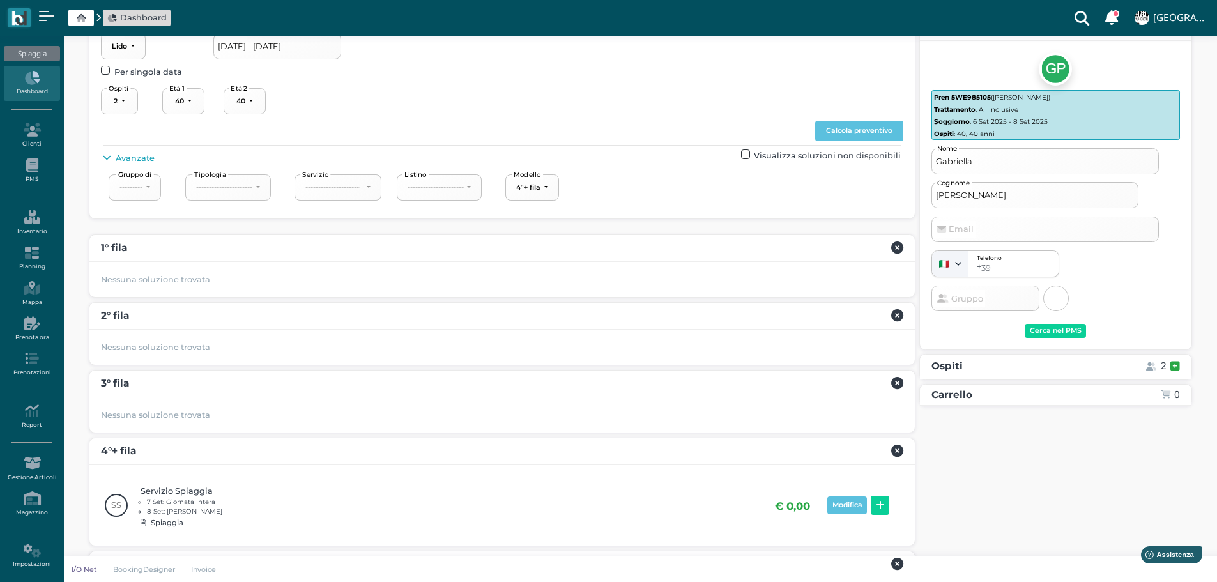
scroll to position [162, 0]
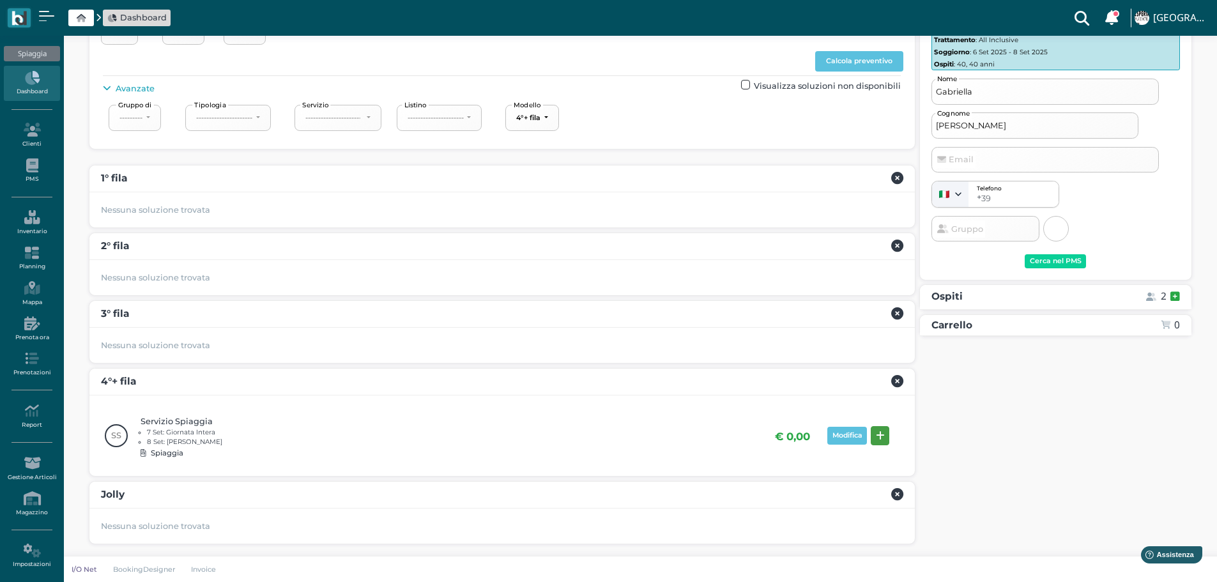
click at [878, 434] on icon at bounding box center [880, 436] width 9 height 10
click at [1162, 448] on button "Prenota" at bounding box center [1154, 454] width 51 height 20
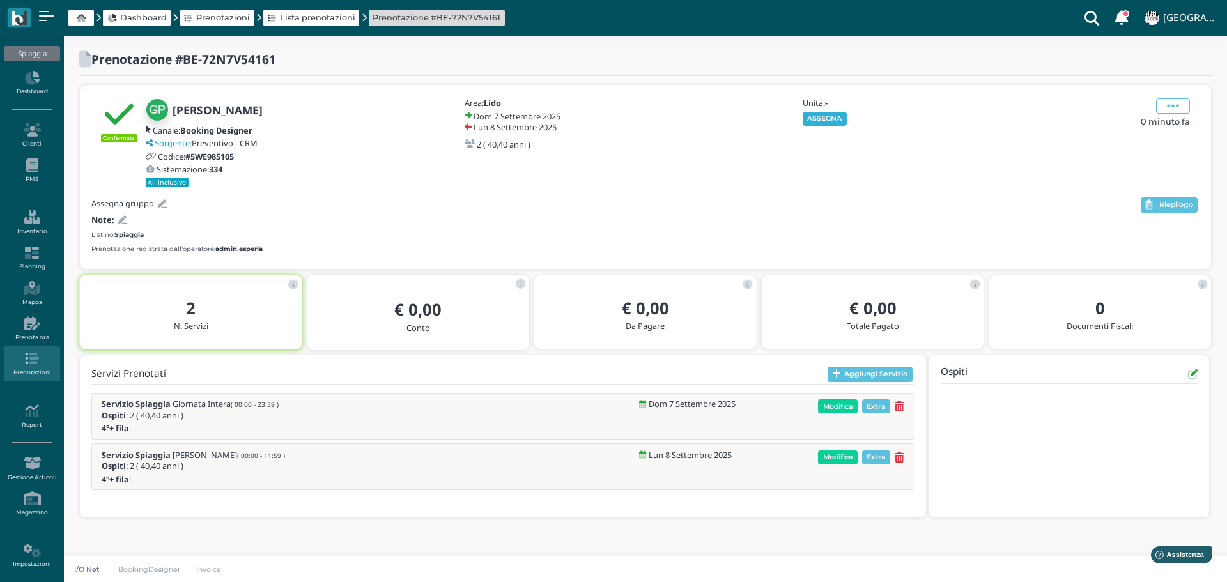
click at [827, 121] on button "ASSEGNA" at bounding box center [824, 119] width 44 height 14
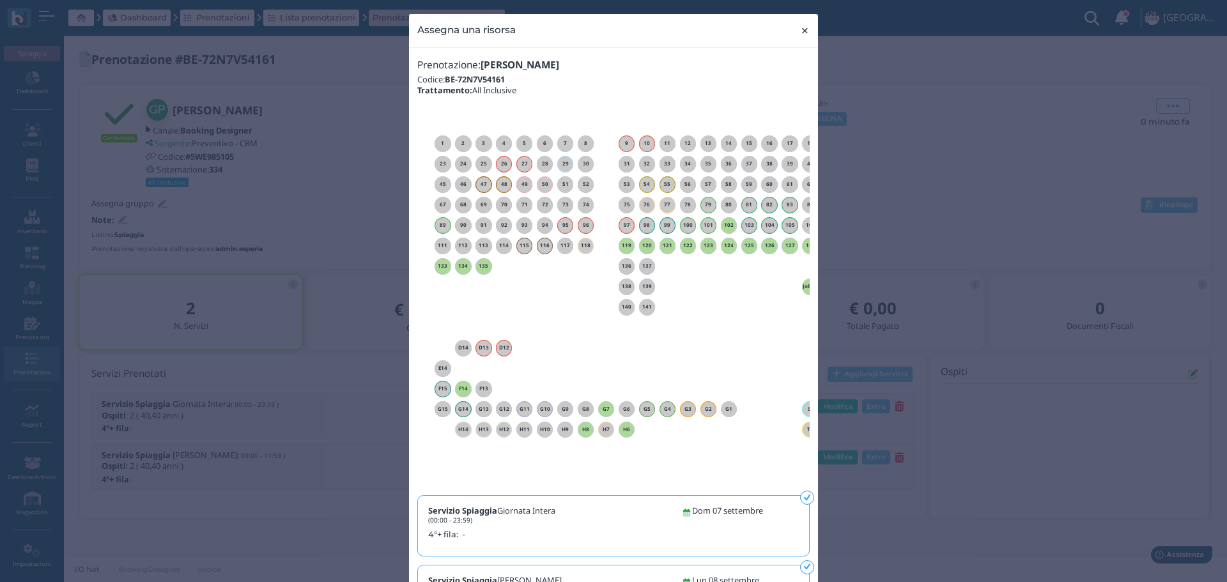
click at [800, 30] on span "×" at bounding box center [805, 30] width 10 height 17
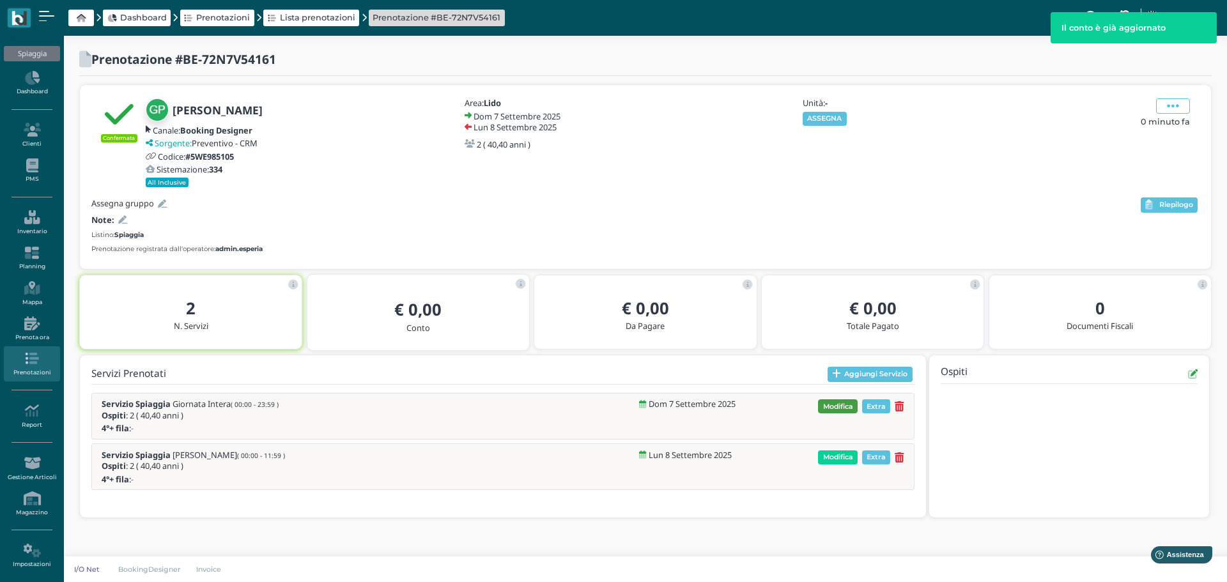
click at [846, 408] on span "Modifica" at bounding box center [838, 406] width 40 height 14
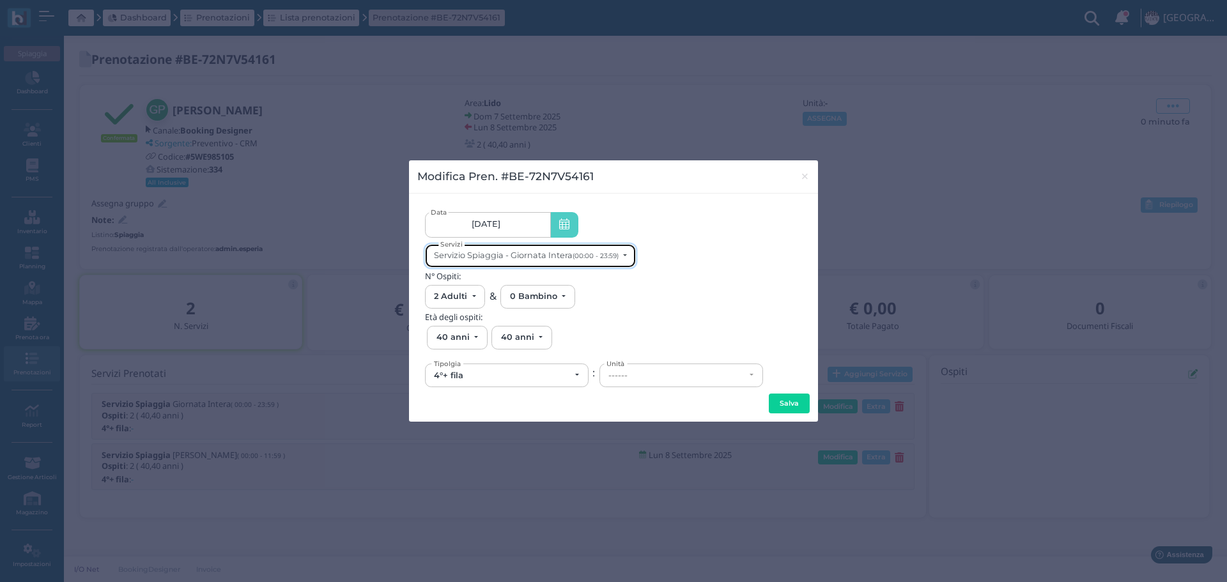
drag, startPoint x: 546, startPoint y: 253, endPoint x: 570, endPoint y: 253, distance: 24.3
click at [546, 253] on div "Servizio Spiaggia - Giornata Intera (00:00 - 23:59)" at bounding box center [526, 255] width 185 height 10
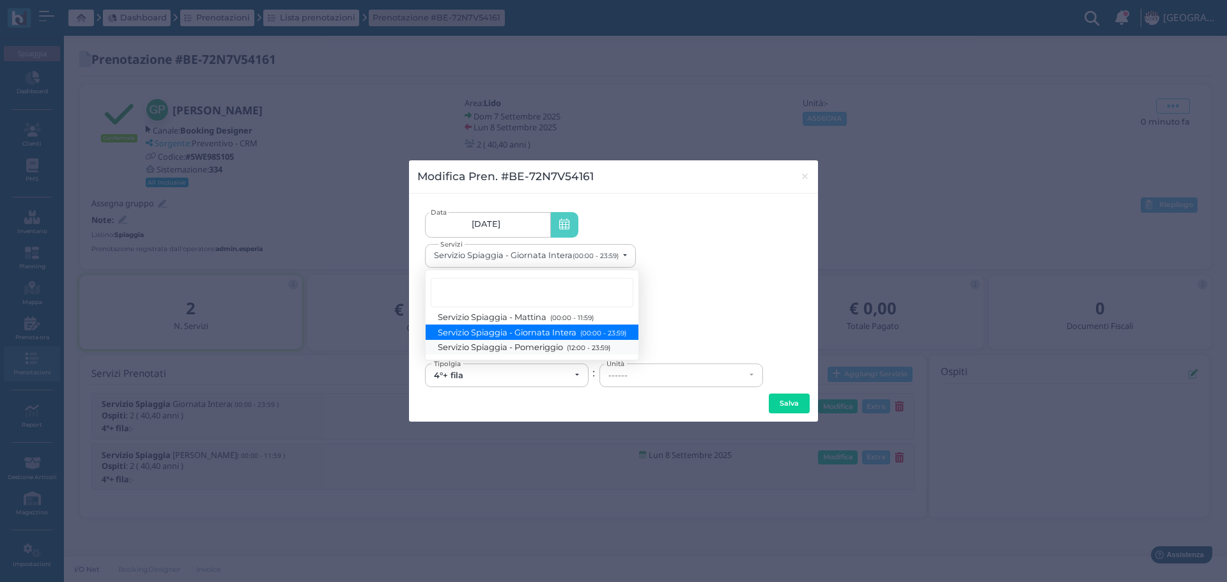
click at [583, 348] on small "(12:00 - 23:59)" at bounding box center [586, 348] width 47 height 8
select select "1369"
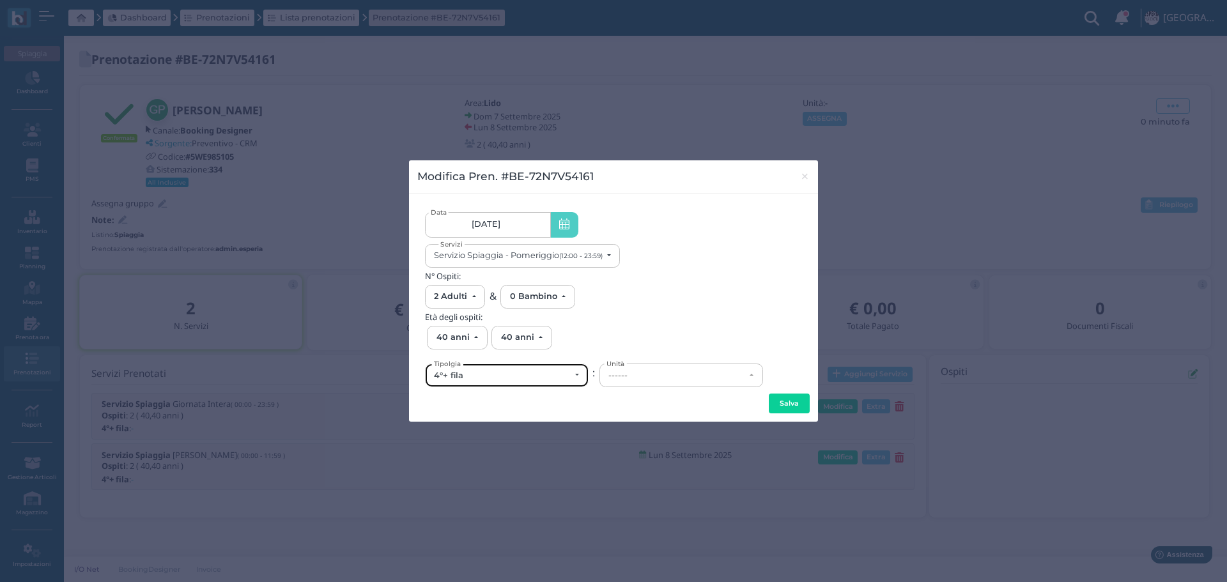
click at [554, 381] on div "4°+ fila" at bounding box center [506, 375] width 162 height 22
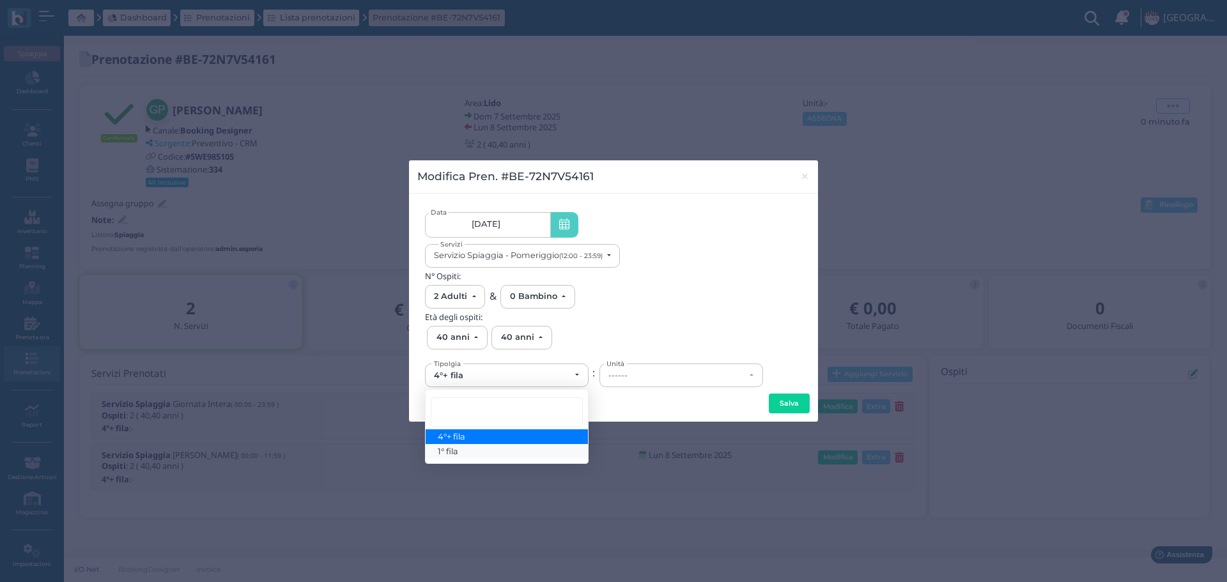
click at [464, 448] on link "1° fila" at bounding box center [506, 451] width 162 height 15
select select "431"
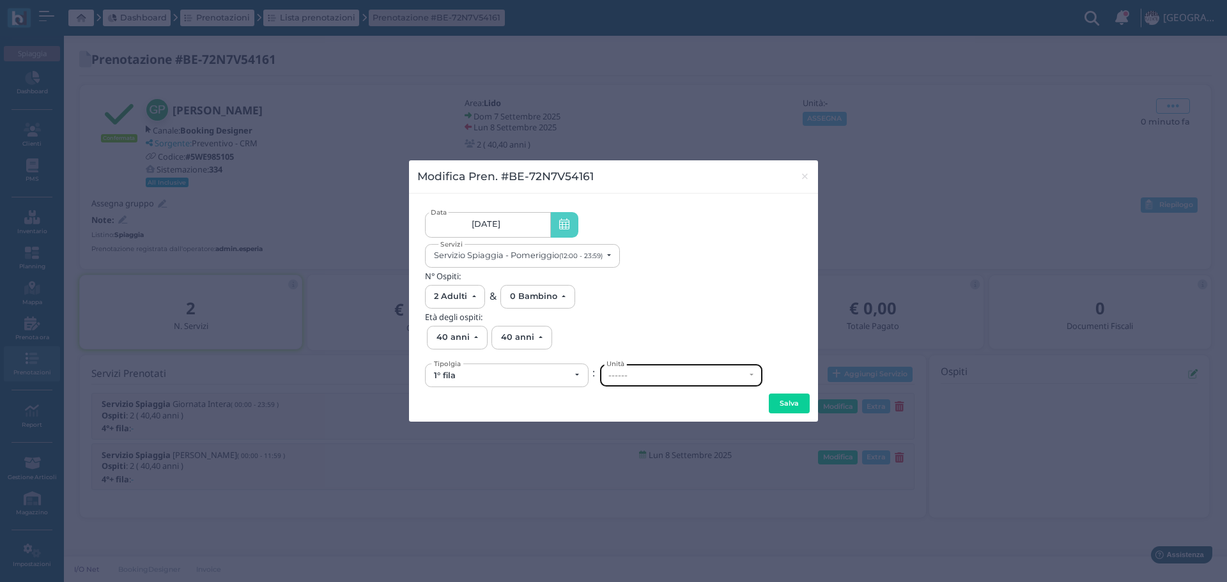
click at [675, 380] on div "------" at bounding box center [676, 376] width 136 height 10
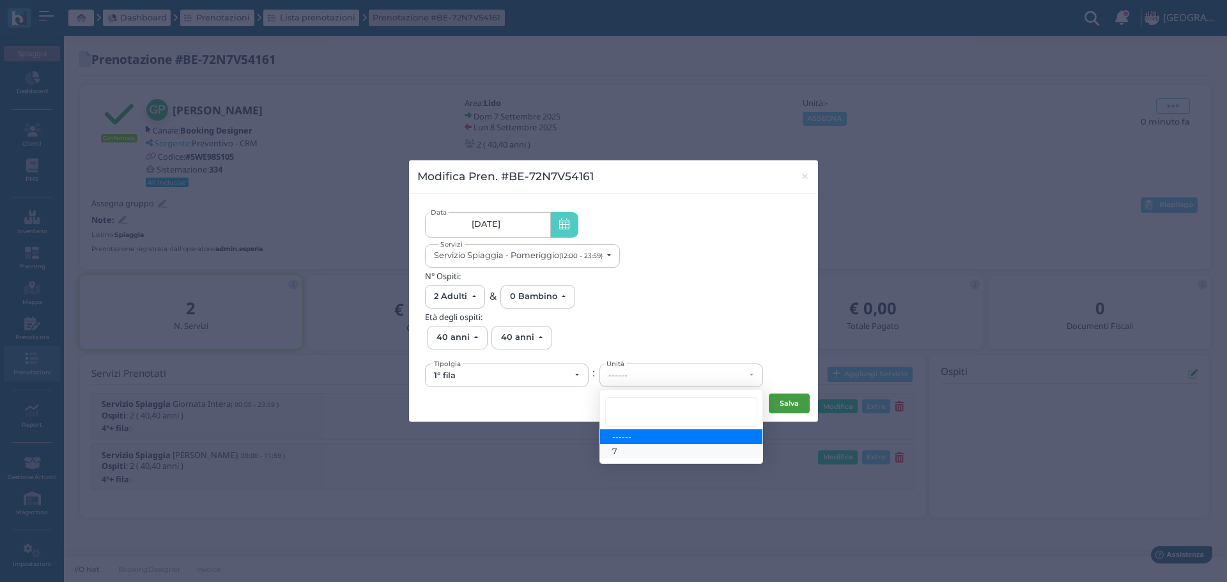
drag, startPoint x: 634, startPoint y: 450, endPoint x: 805, endPoint y: 401, distance: 177.5
click at [639, 445] on link "7" at bounding box center [681, 451] width 162 height 15
select select "6131"
click at [796, 401] on button "Salva" at bounding box center [788, 404] width 41 height 20
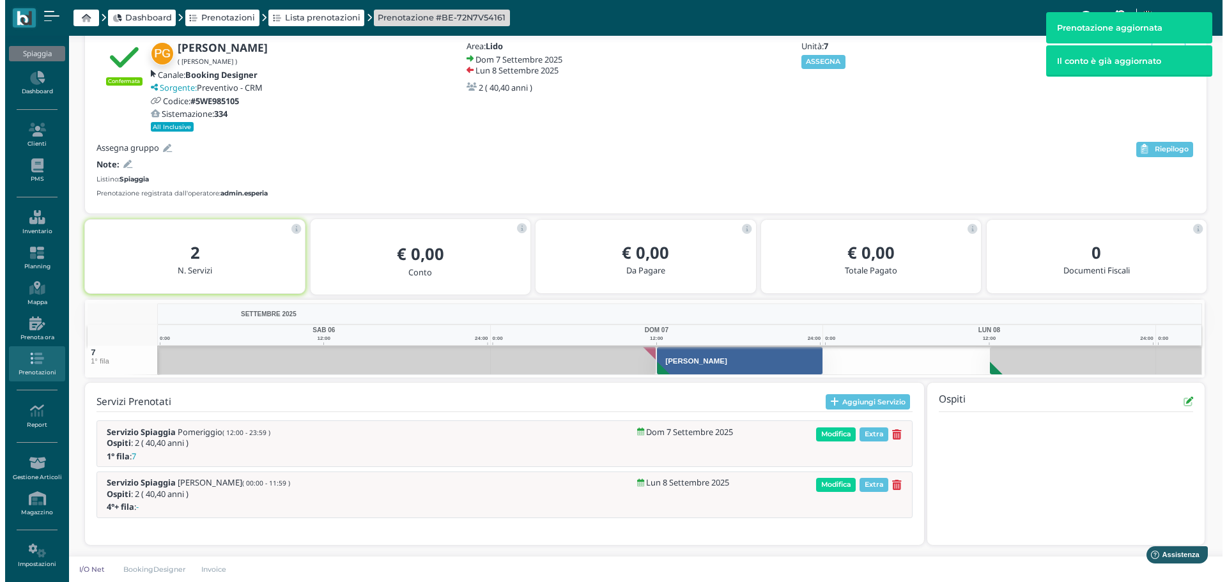
scroll to position [59, 0]
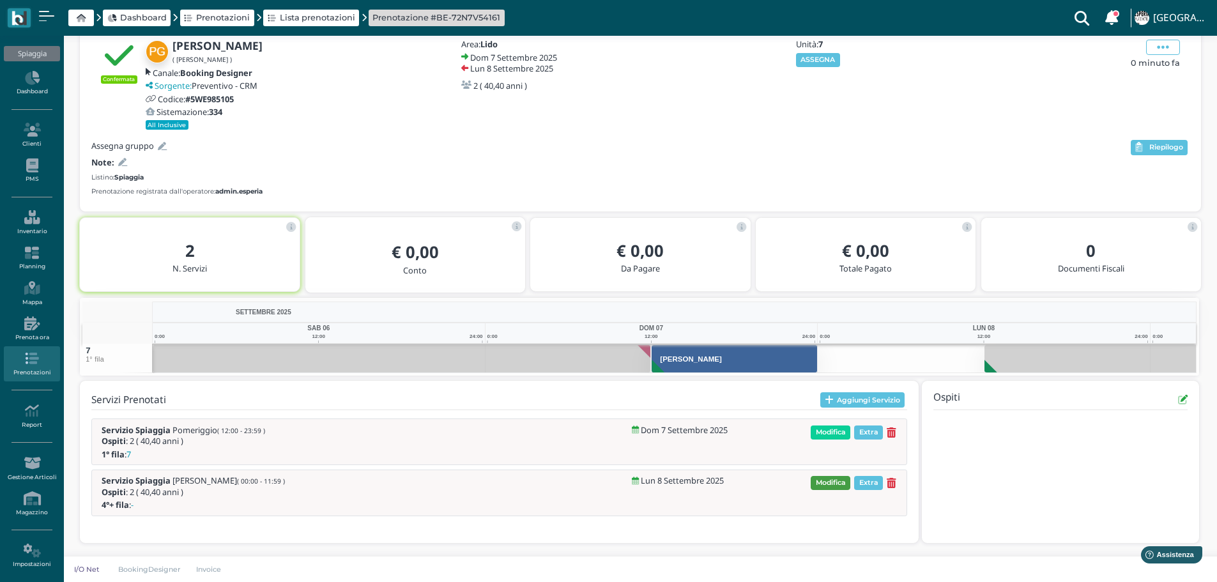
click at [830, 481] on span "Modifica" at bounding box center [831, 483] width 40 height 14
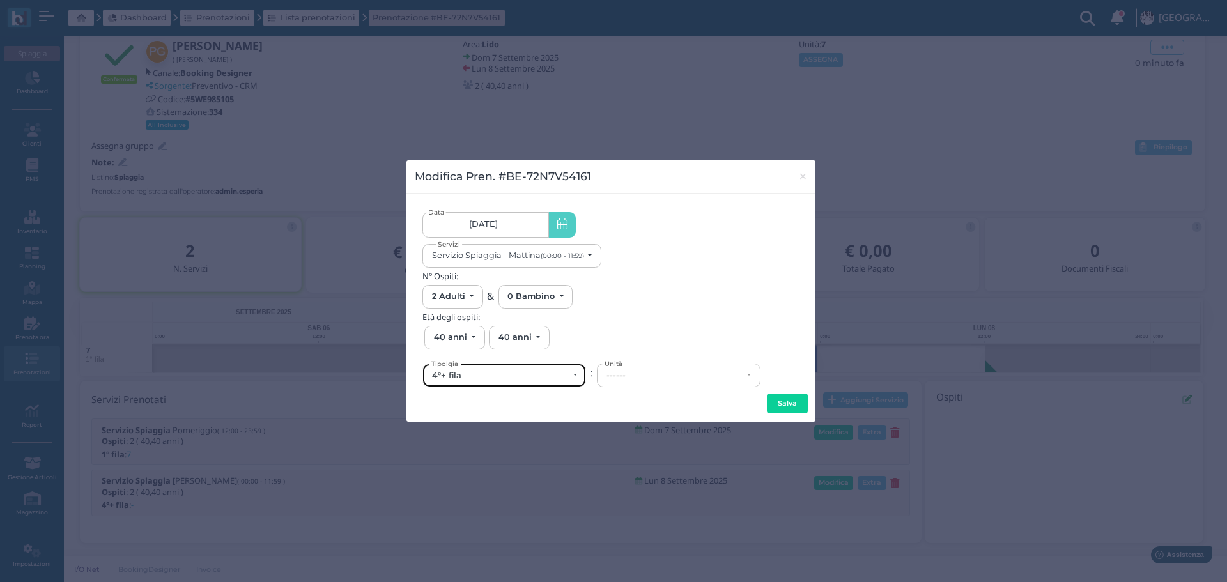
drag, startPoint x: 528, startPoint y: 374, endPoint x: 498, endPoint y: 393, distance: 34.7
click at [527, 374] on div "4°+ fila" at bounding box center [500, 376] width 136 height 10
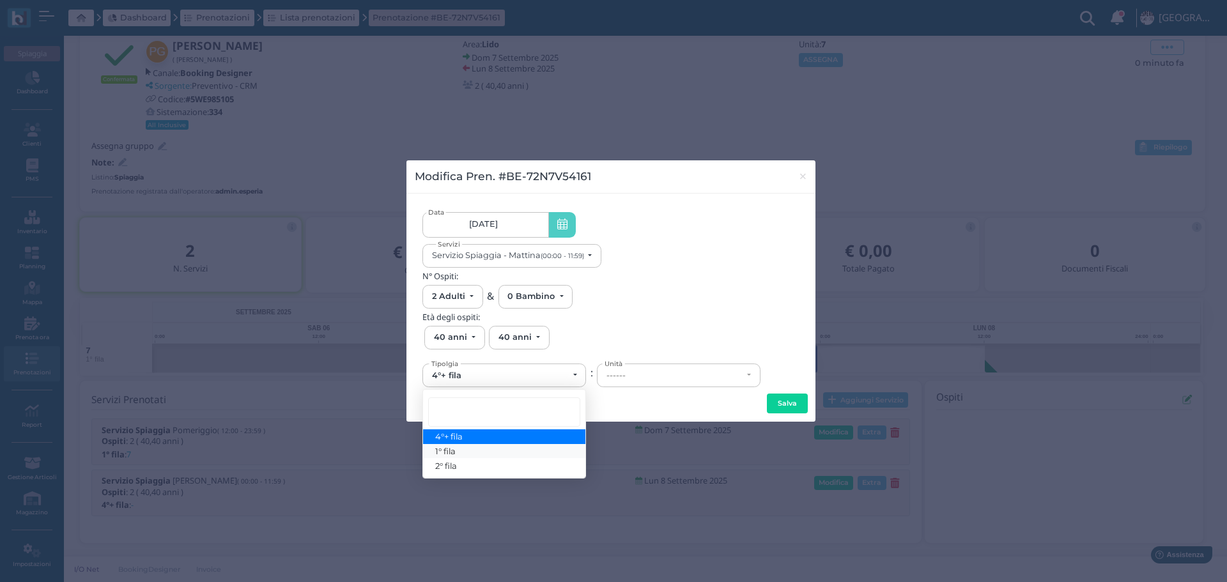
click at [464, 447] on link "1° fila" at bounding box center [504, 451] width 162 height 15
select select "431"
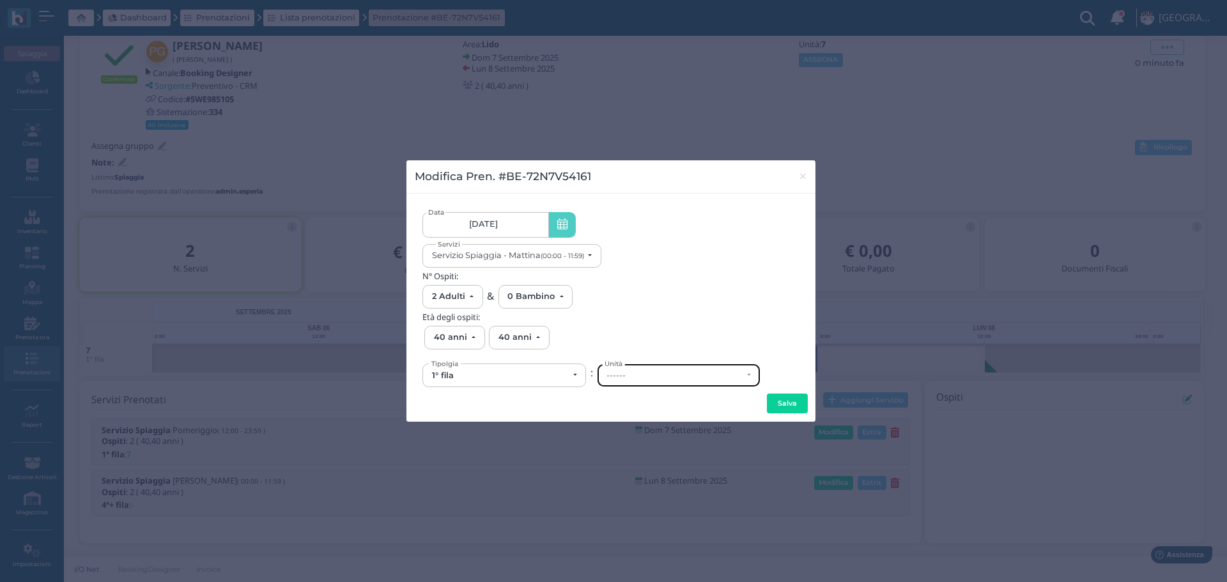
click at [675, 384] on div "------" at bounding box center [678, 375] width 162 height 22
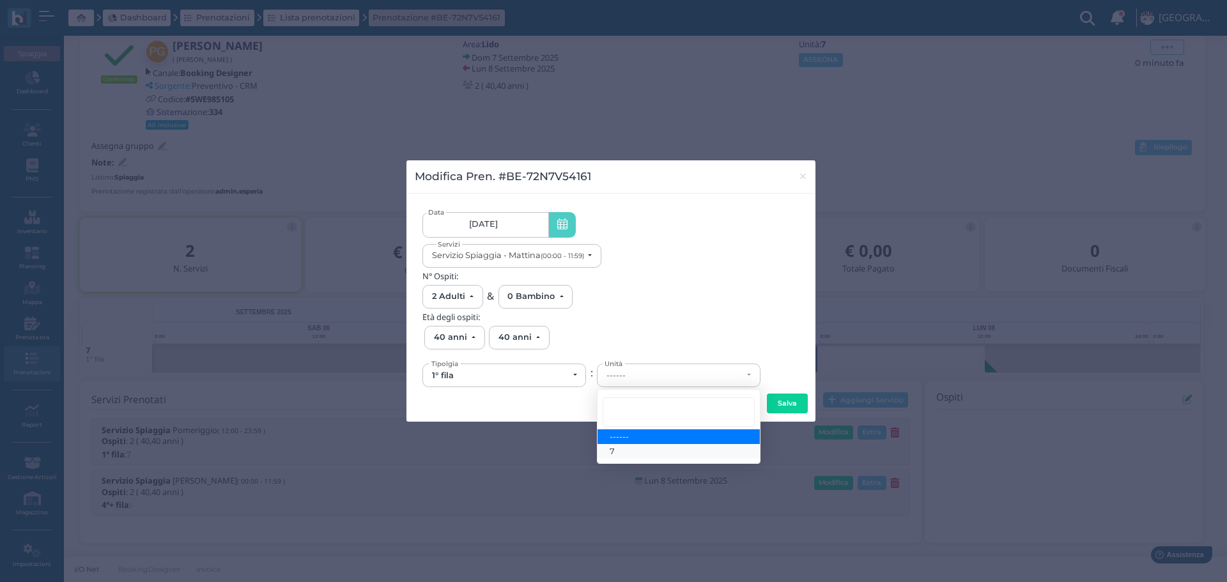
click at [618, 447] on link "7" at bounding box center [678, 451] width 162 height 15
select select "6131"
click at [784, 403] on button "Salva" at bounding box center [787, 404] width 41 height 20
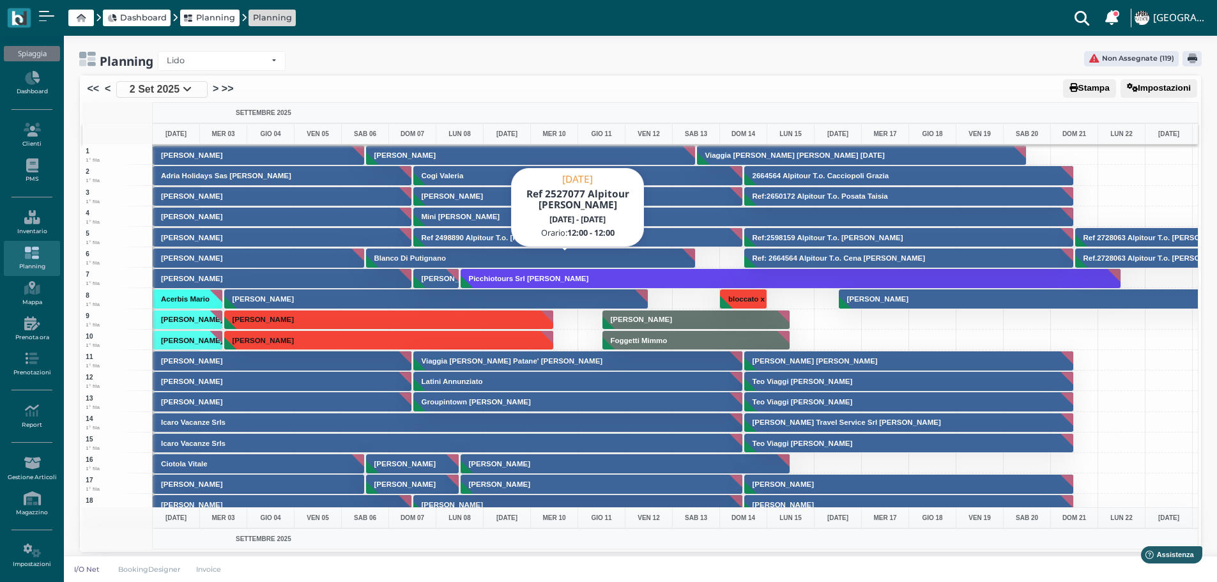
scroll to position [511, 0]
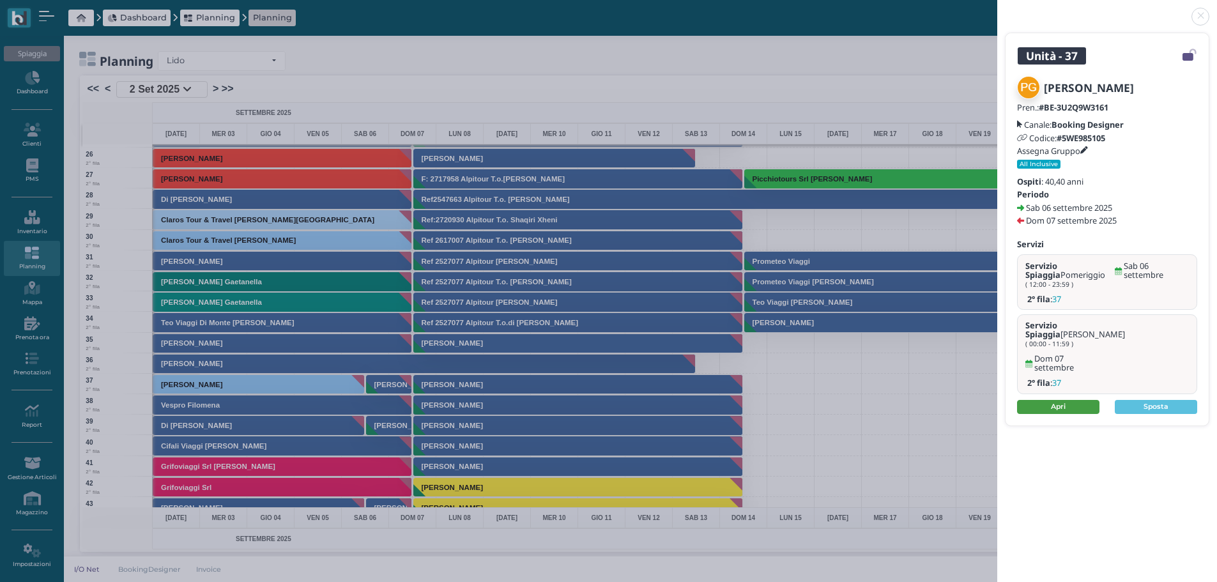
click at [1060, 400] on link "Apri" at bounding box center [1058, 407] width 82 height 14
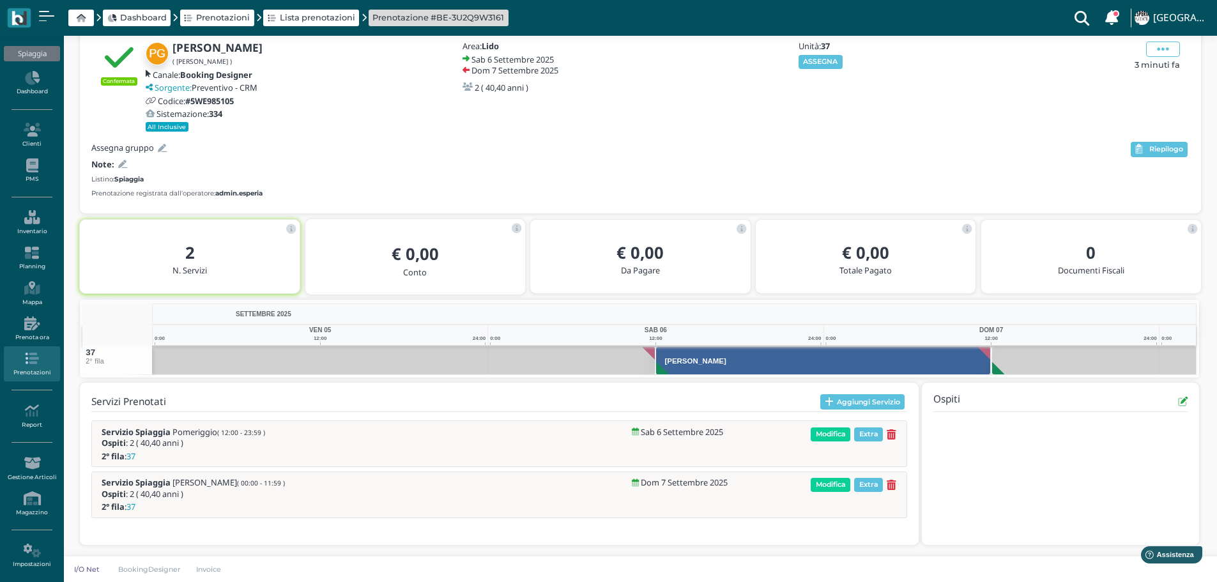
scroll to position [59, 0]
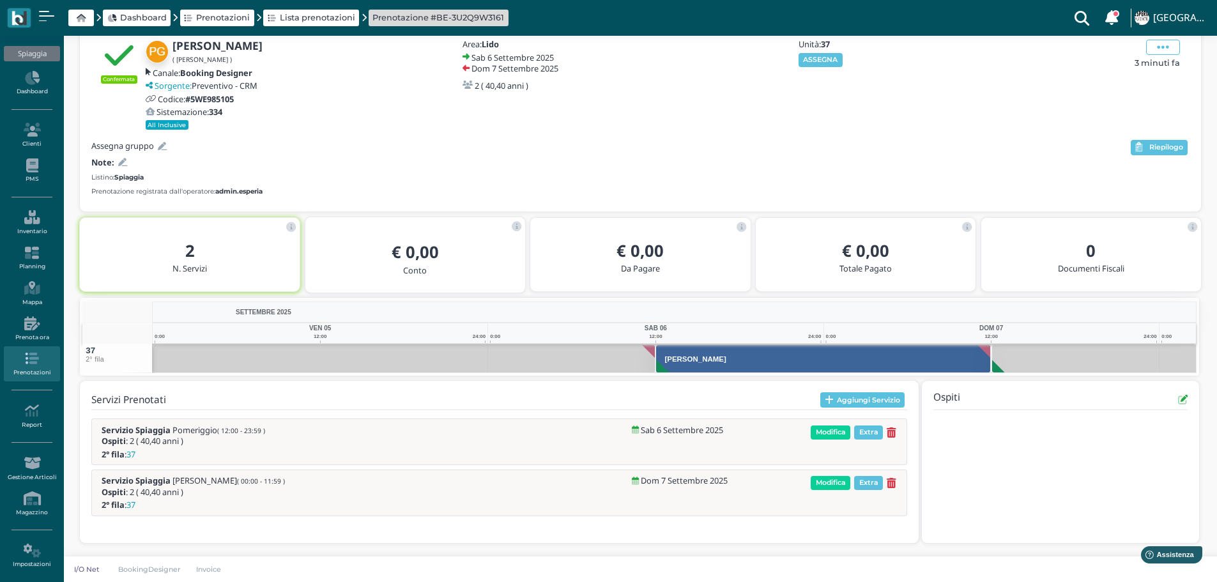
click at [123, 160] on icon at bounding box center [122, 162] width 9 height 8
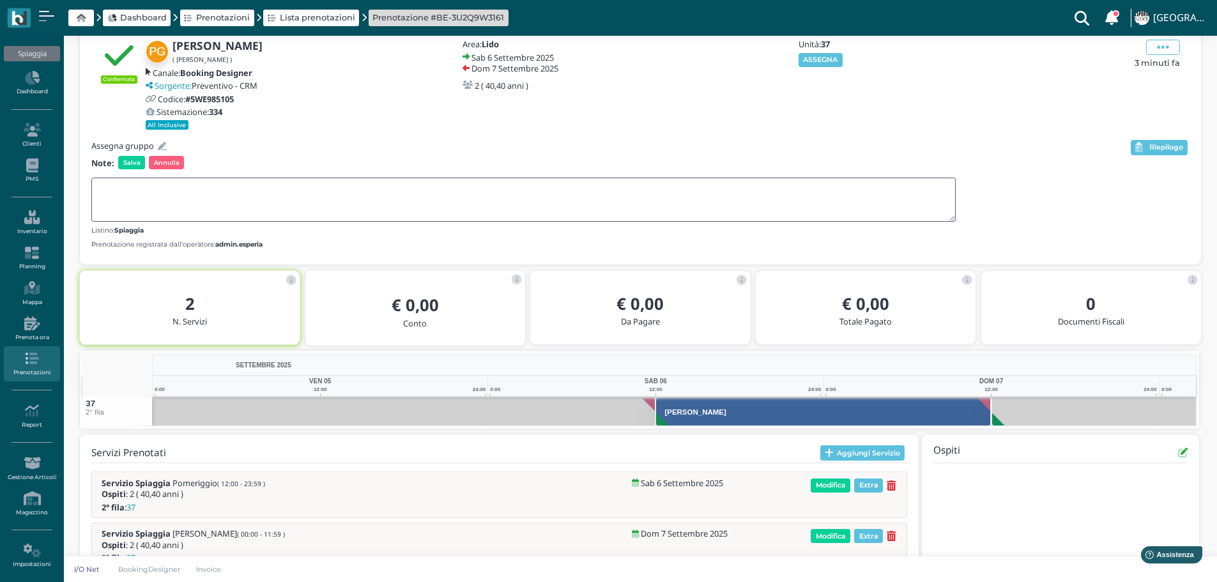
click at [132, 186] on textarea at bounding box center [523, 200] width 864 height 44
type textarea "[DATE] VA NEL 7"
click at [126, 156] on span "Salva" at bounding box center [131, 162] width 27 height 13
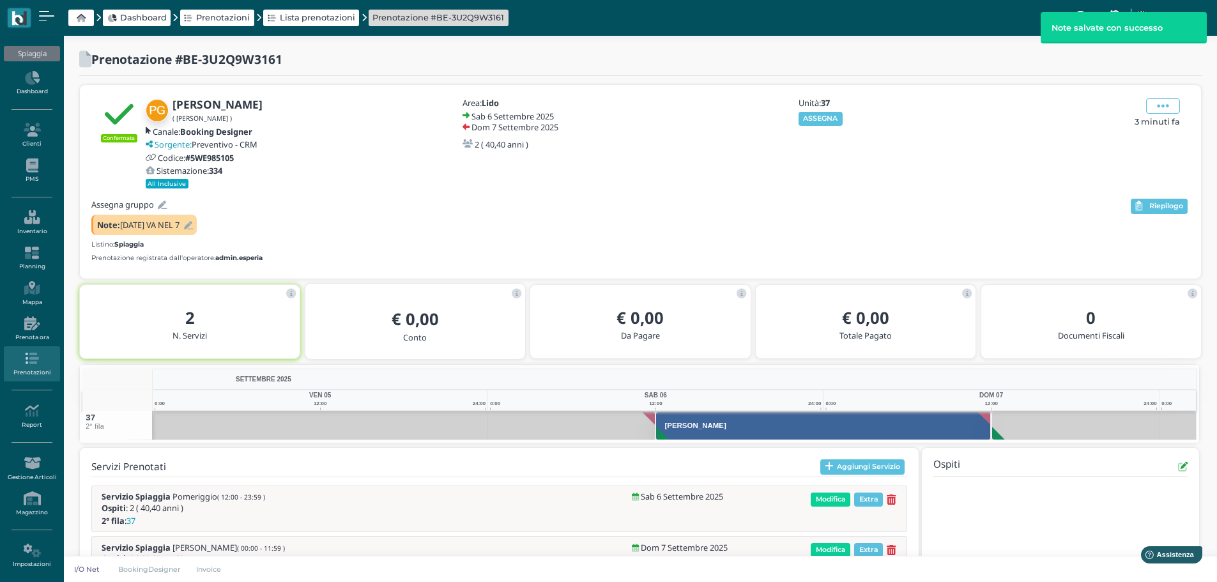
scroll to position [66, 0]
